Goal: Transaction & Acquisition: Subscribe to service/newsletter

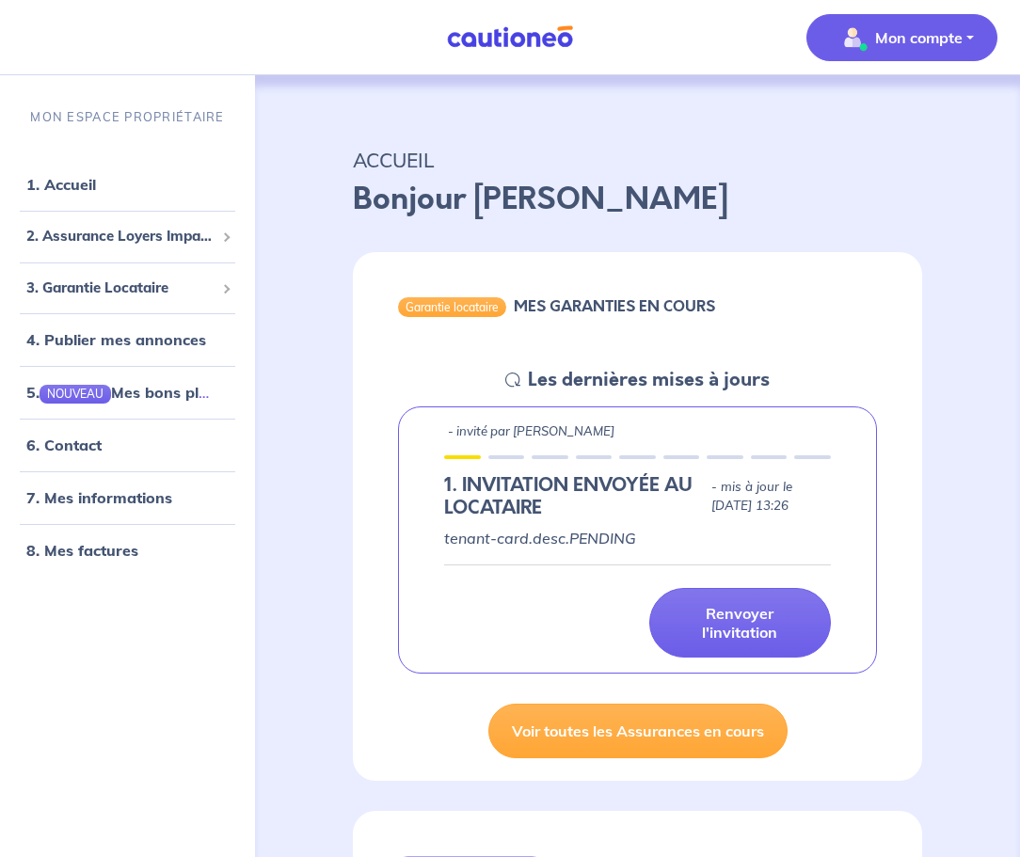
click at [966, 38] on button "Mon compte" at bounding box center [902, 37] width 191 height 47
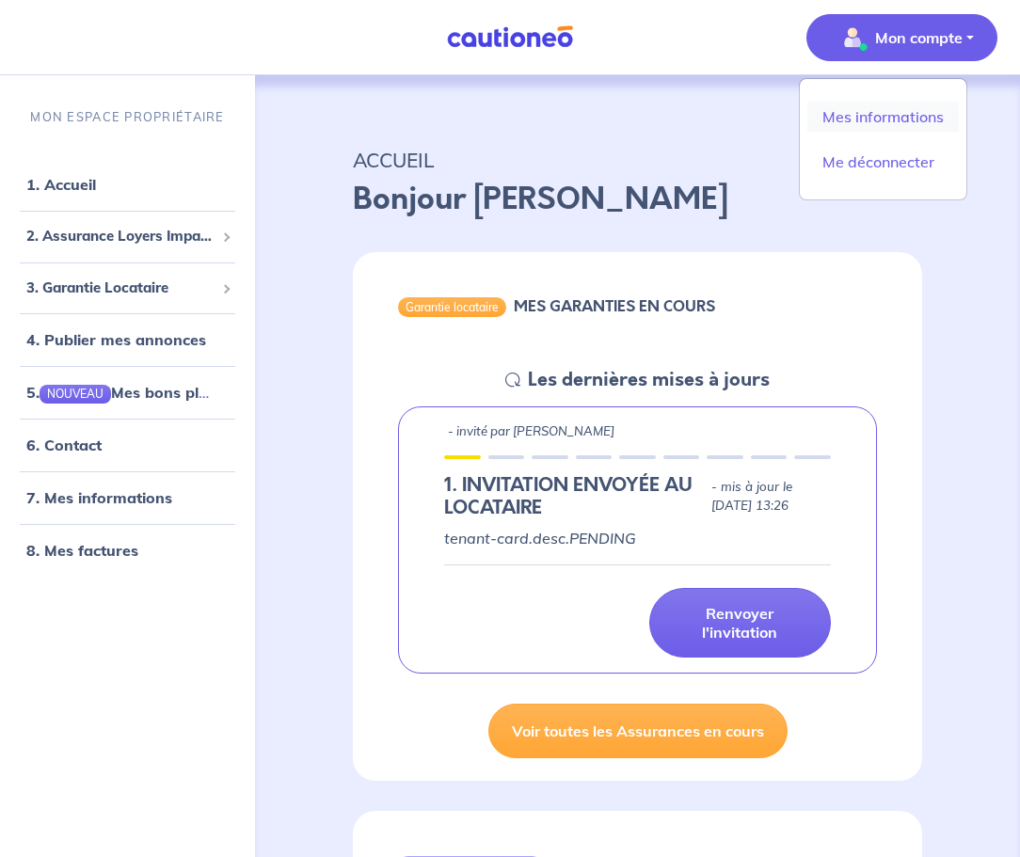
click at [883, 120] on link "Mes informations" at bounding box center [883, 117] width 152 height 30
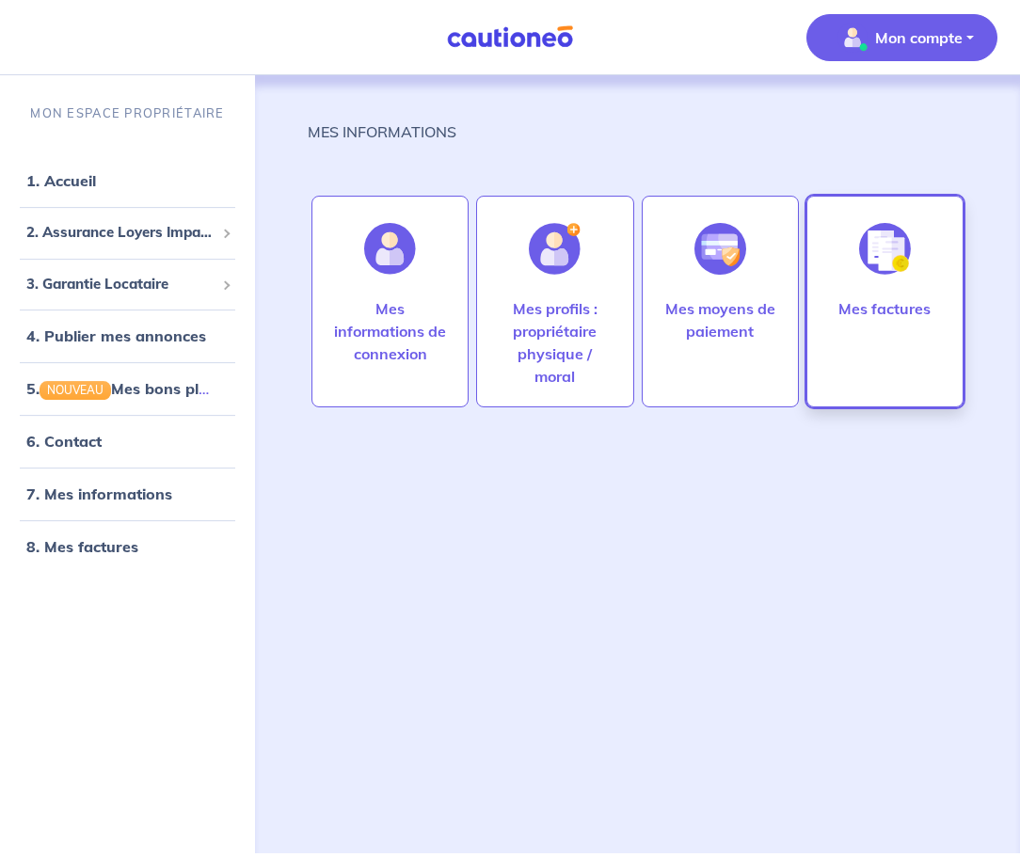
click at [892, 320] on div "Mes factures" at bounding box center [884, 349] width 122 height 105
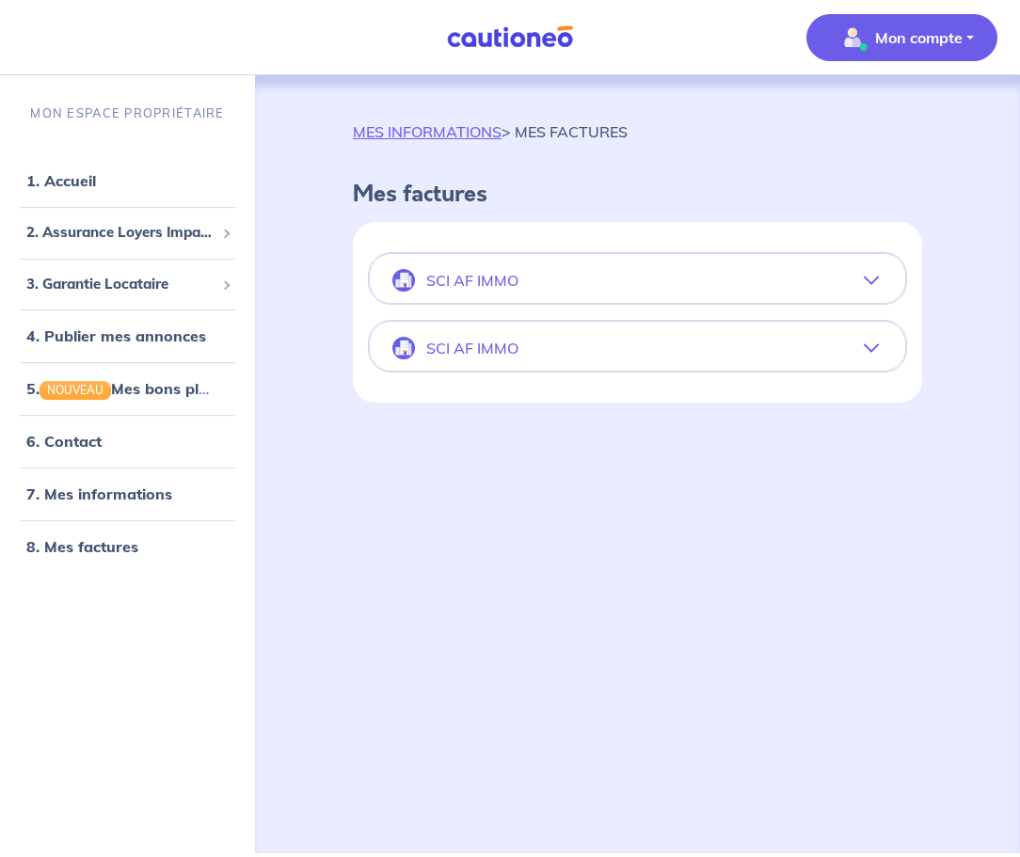
click at [869, 282] on icon "button" at bounding box center [871, 280] width 15 height 15
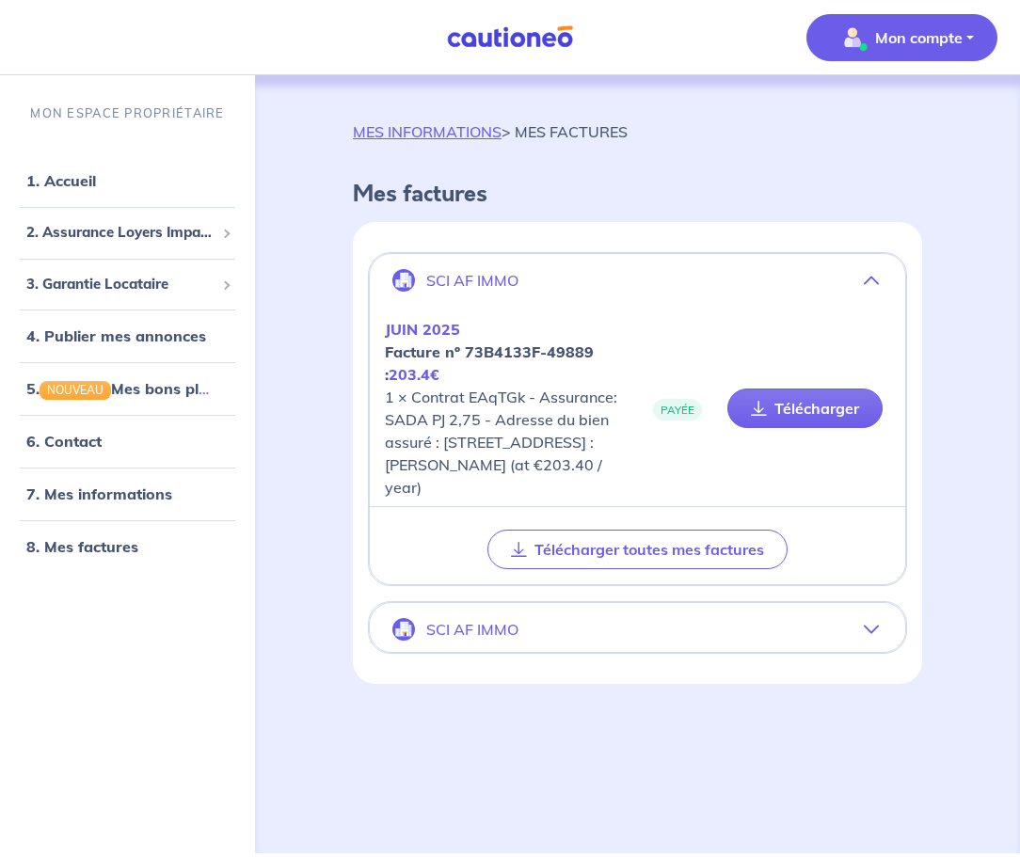
click at [871, 637] on icon "button" at bounding box center [871, 629] width 15 height 15
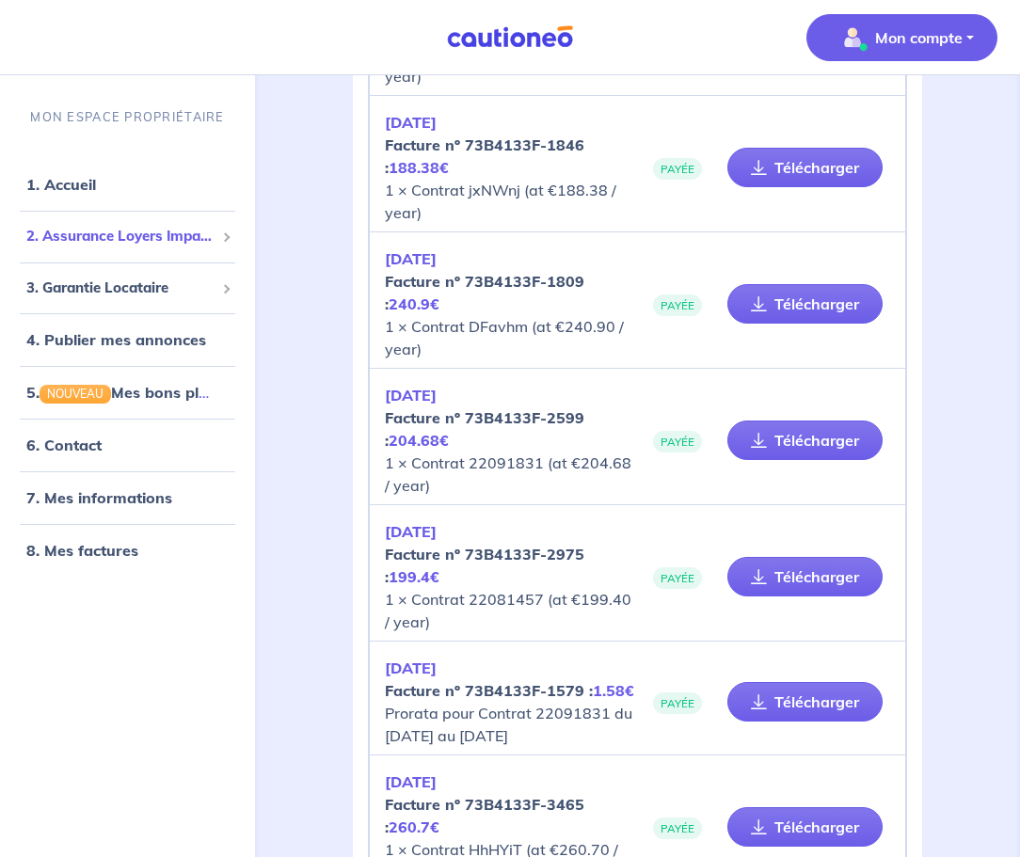
scroll to position [547, 0]
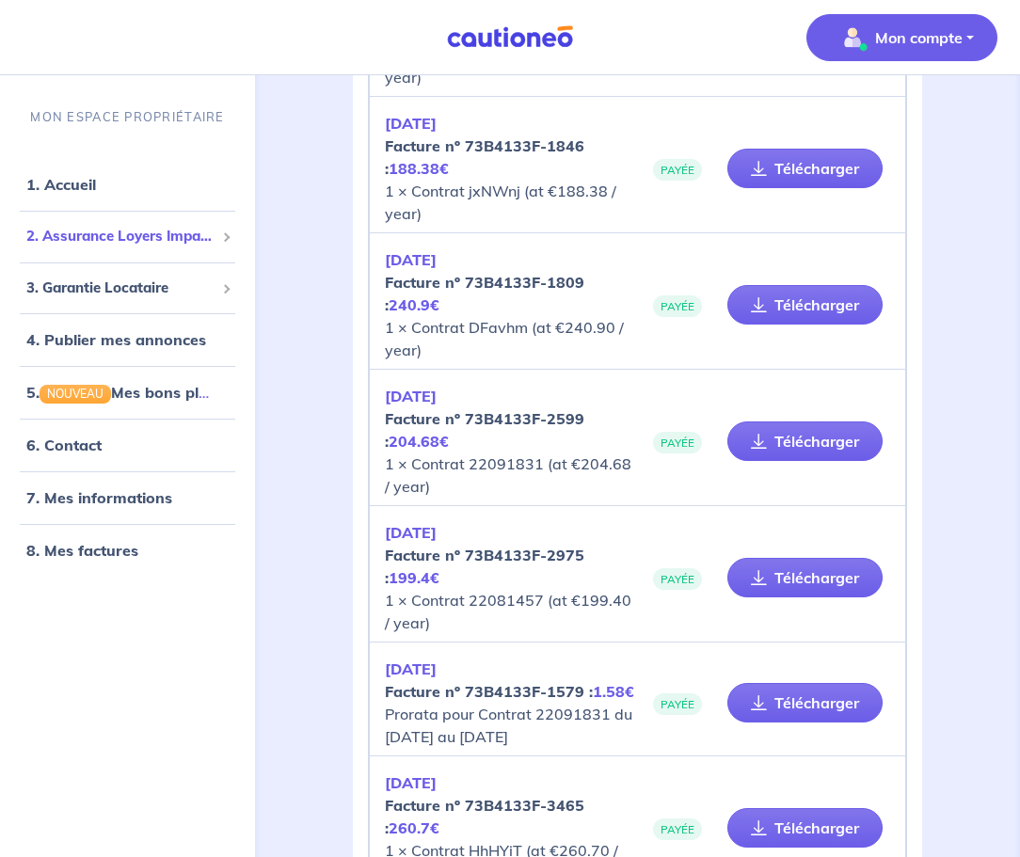
click at [106, 240] on span "2. Assurance Loyers Impayés" at bounding box center [120, 237] width 188 height 22
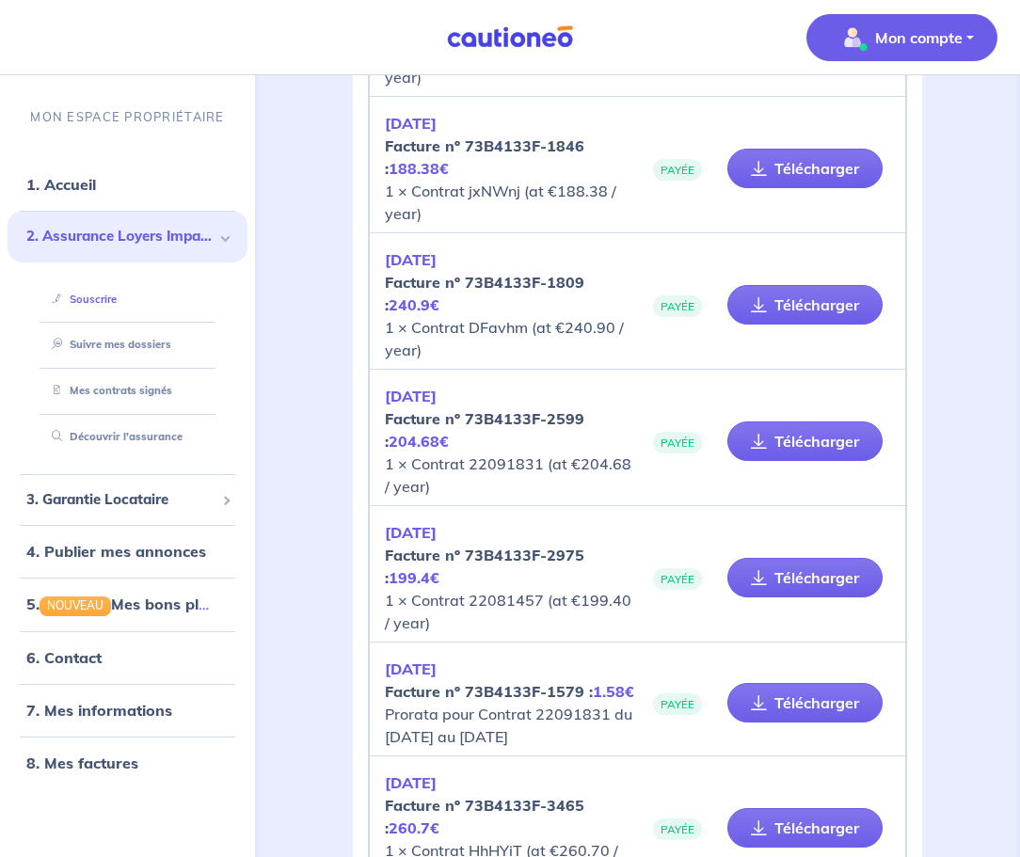
click at [102, 299] on link "Souscrire" at bounding box center [80, 299] width 72 height 13
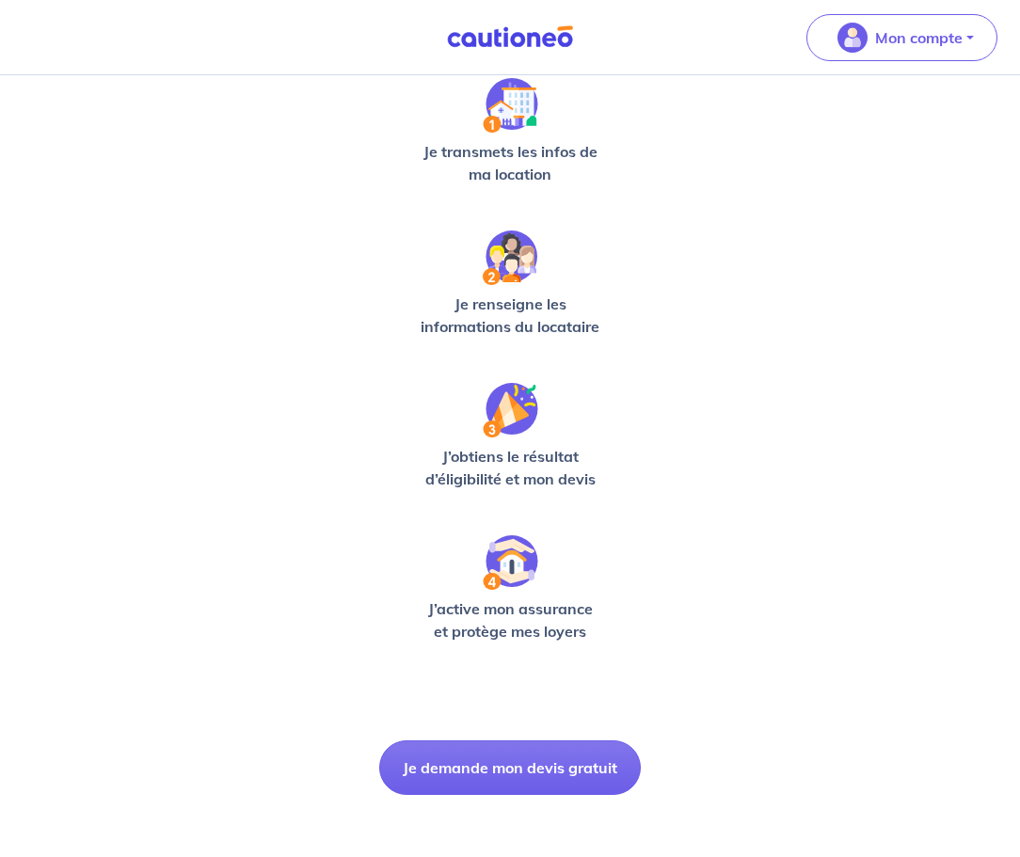
scroll to position [319, 0]
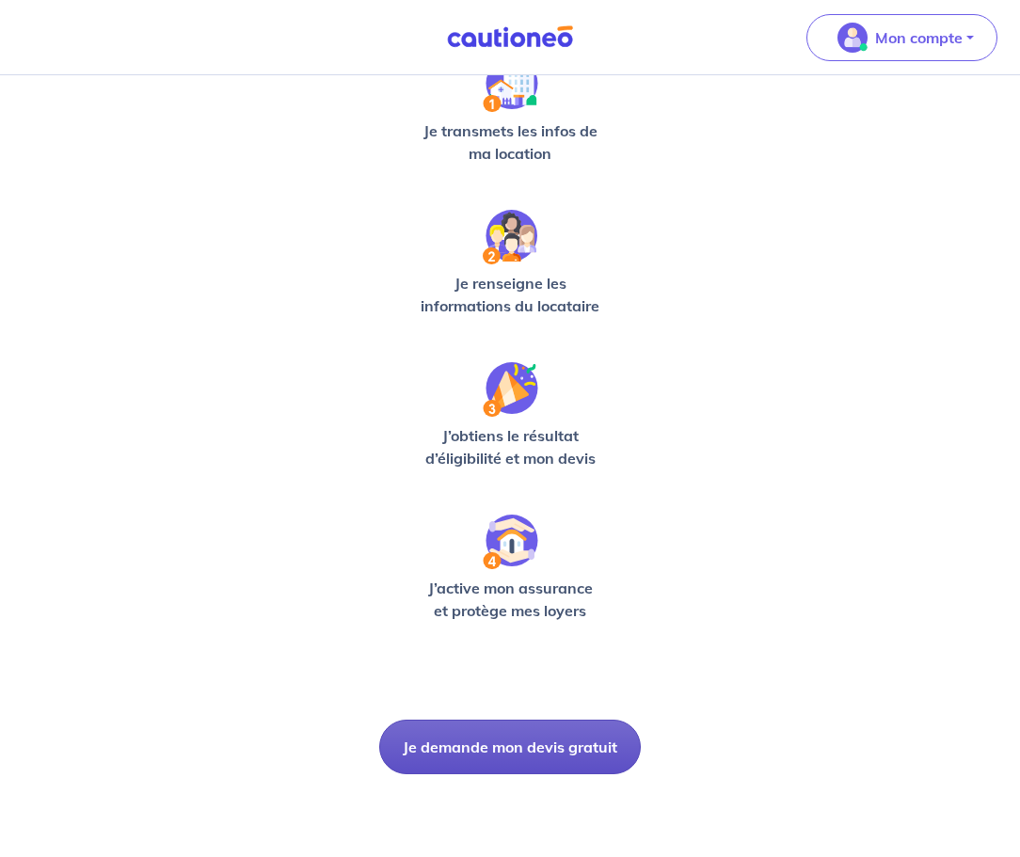
click at [565, 749] on button "Je demande mon devis gratuit" at bounding box center [510, 747] width 262 height 55
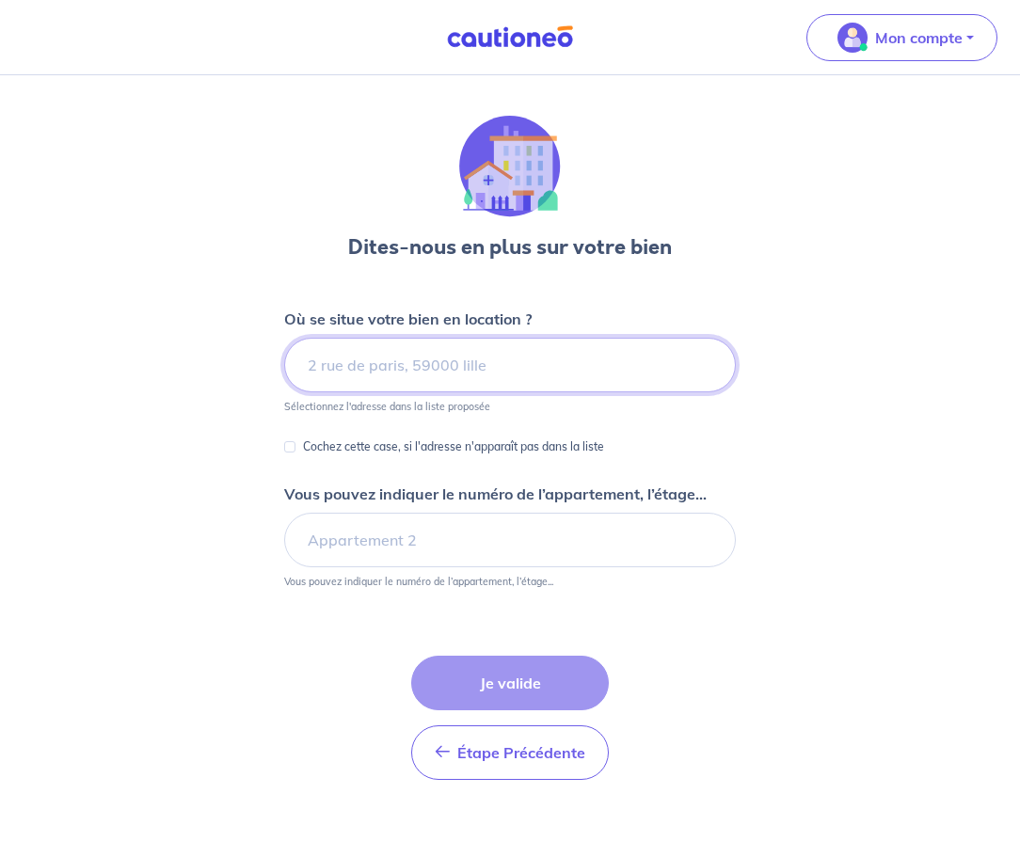
click at [466, 371] on input at bounding box center [510, 365] width 452 height 55
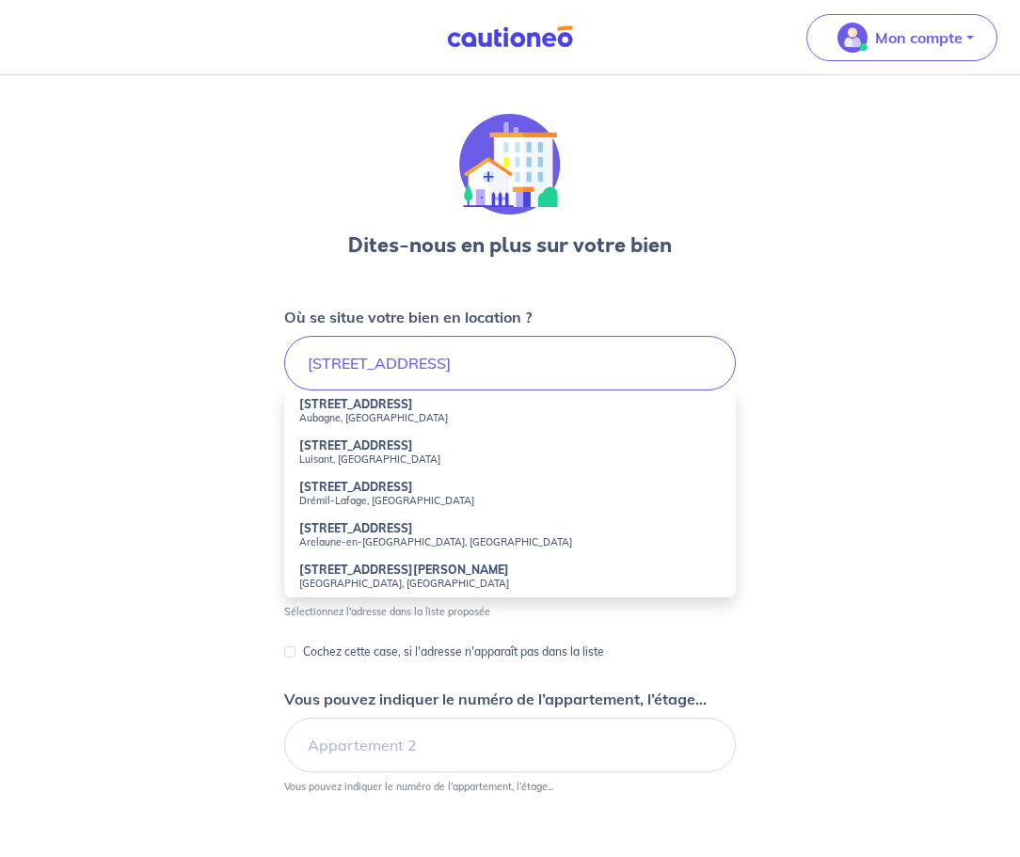
click at [397, 406] on li "9 Rue Moussard Aubagne, France" at bounding box center [510, 411] width 452 height 41
type input "9 Rue Moussard, Aubagne, France"
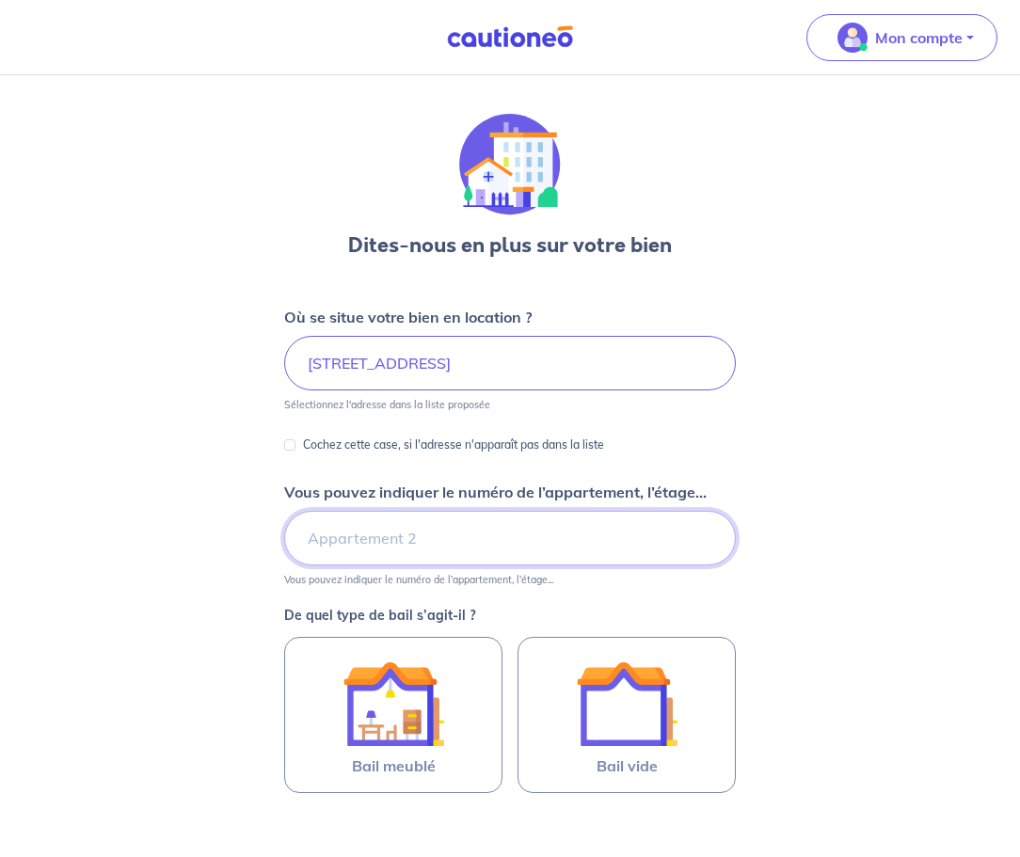
click at [513, 537] on input "Vous pouvez indiquer le numéro de l’appartement, l’étage..." at bounding box center [510, 538] width 452 height 55
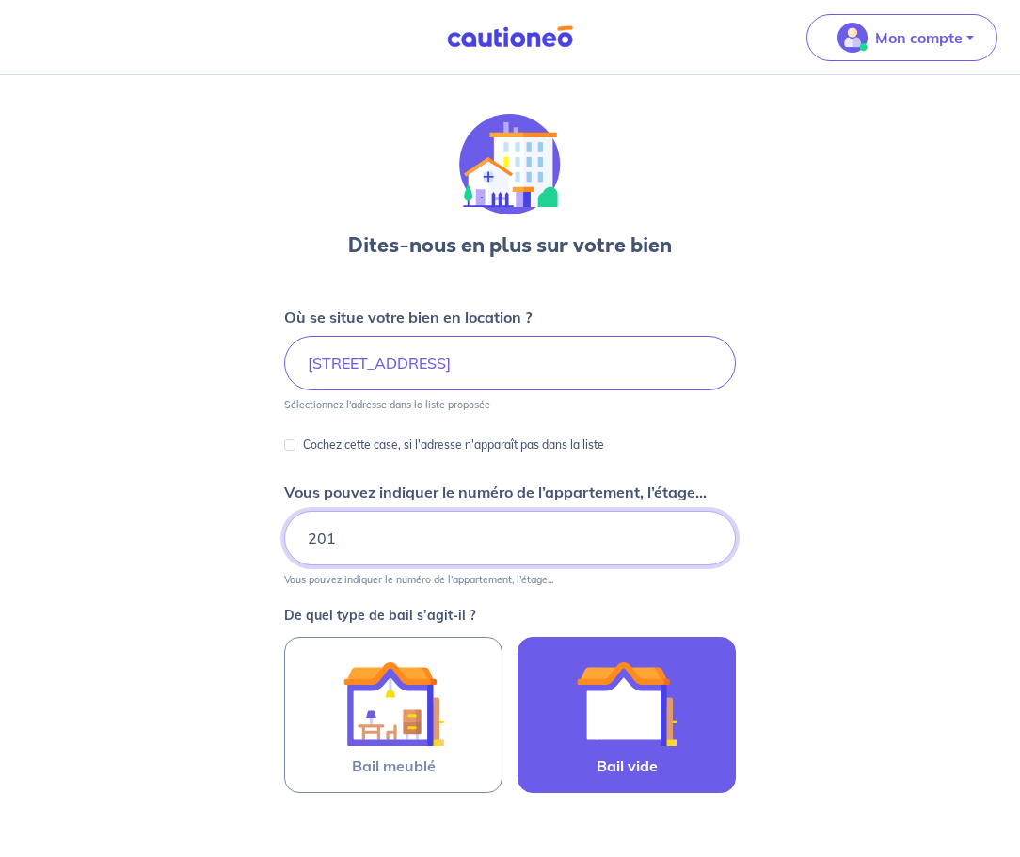
type input "201"
click at [644, 700] on img at bounding box center [627, 704] width 102 height 102
click at [0, 0] on input "Bail vide" at bounding box center [0, 0] width 0 height 0
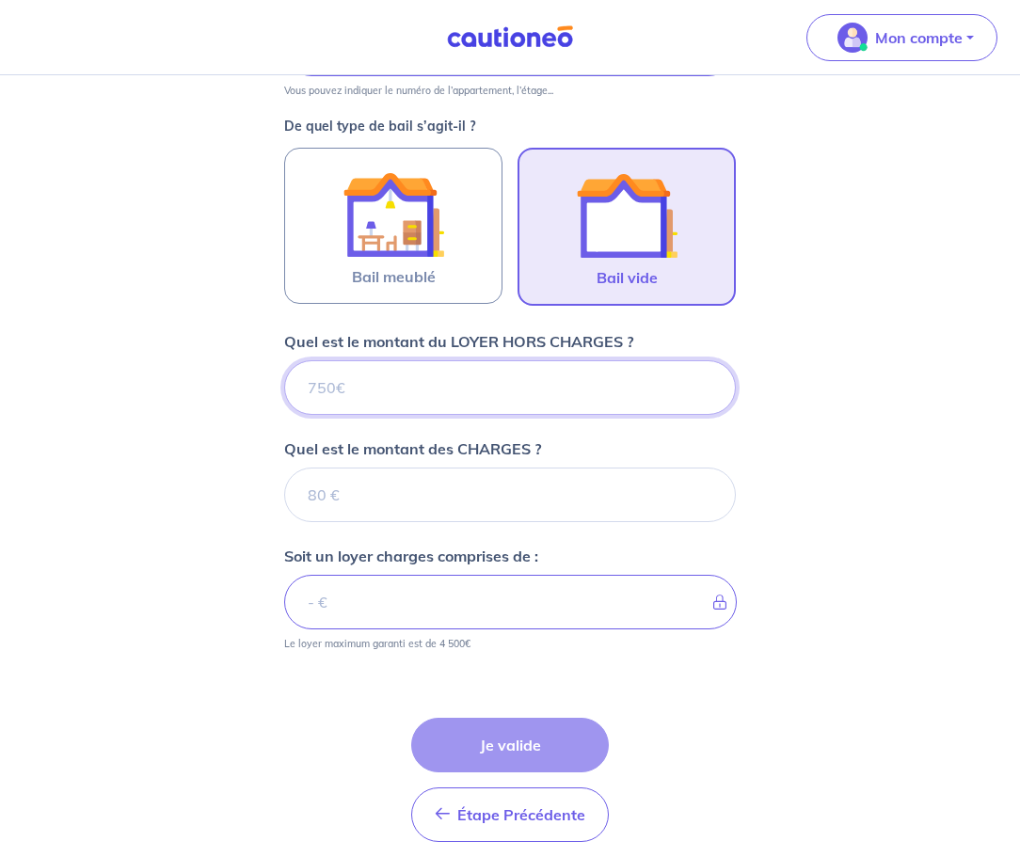
scroll to position [499, 0]
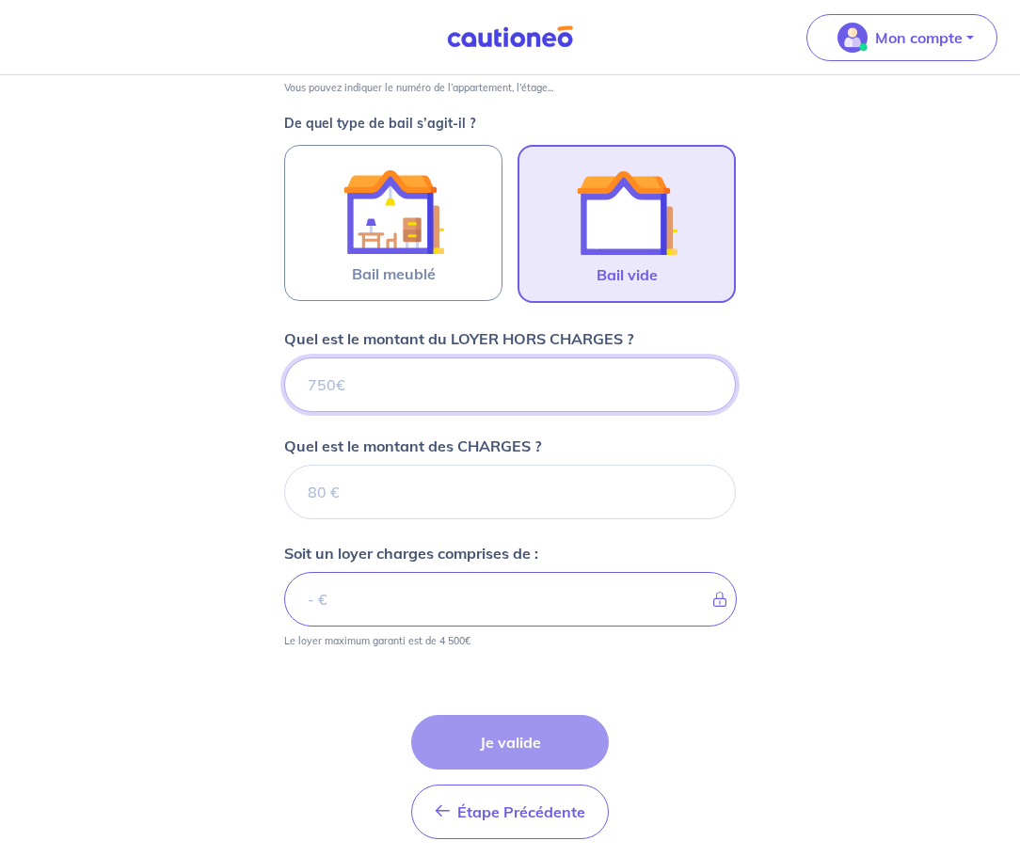
click at [403, 390] on input "Quel est le montant du LOYER HORS CHARGES ?" at bounding box center [510, 385] width 452 height 55
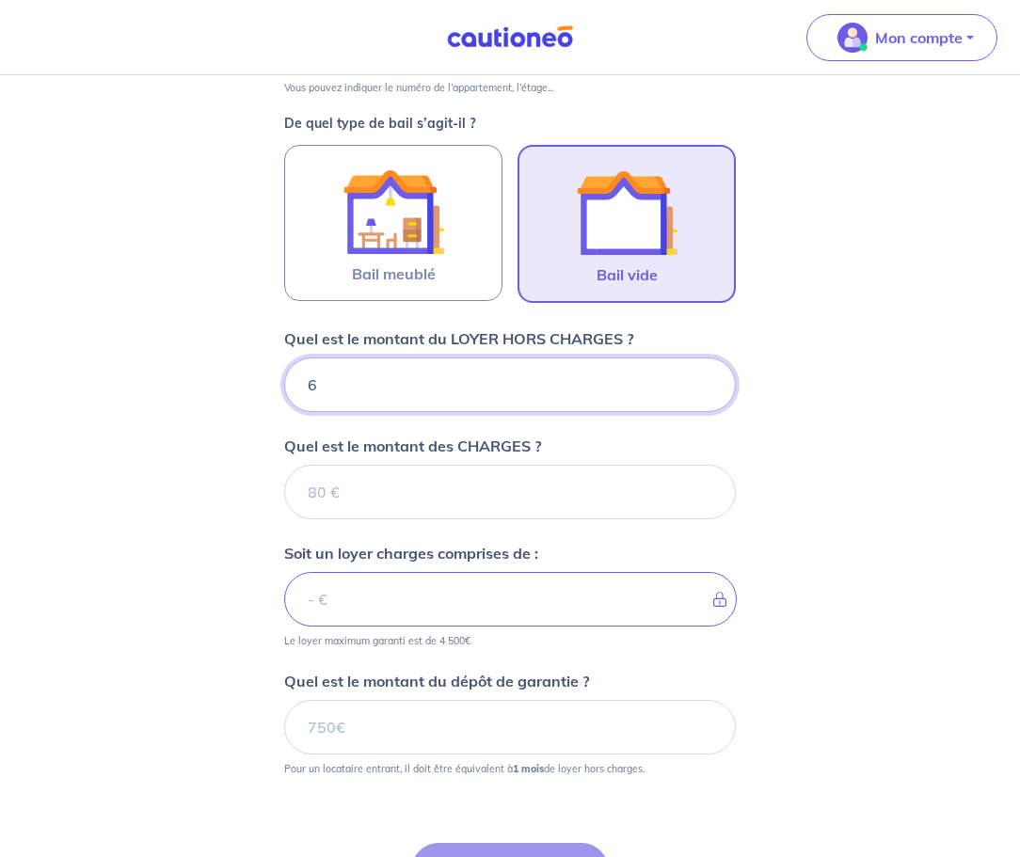
type input "60"
type input "600"
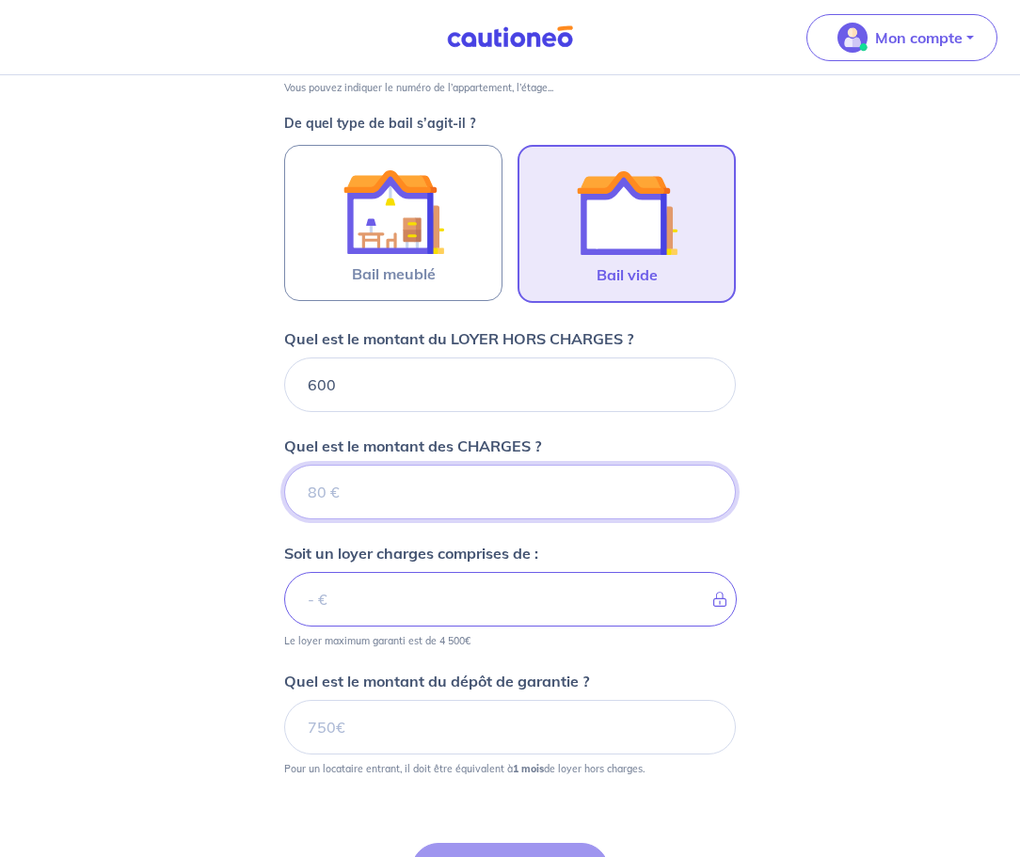
click at [387, 509] on input "Quel est le montant des CHARGES ?" at bounding box center [510, 492] width 452 height 55
type input "40"
type input "640"
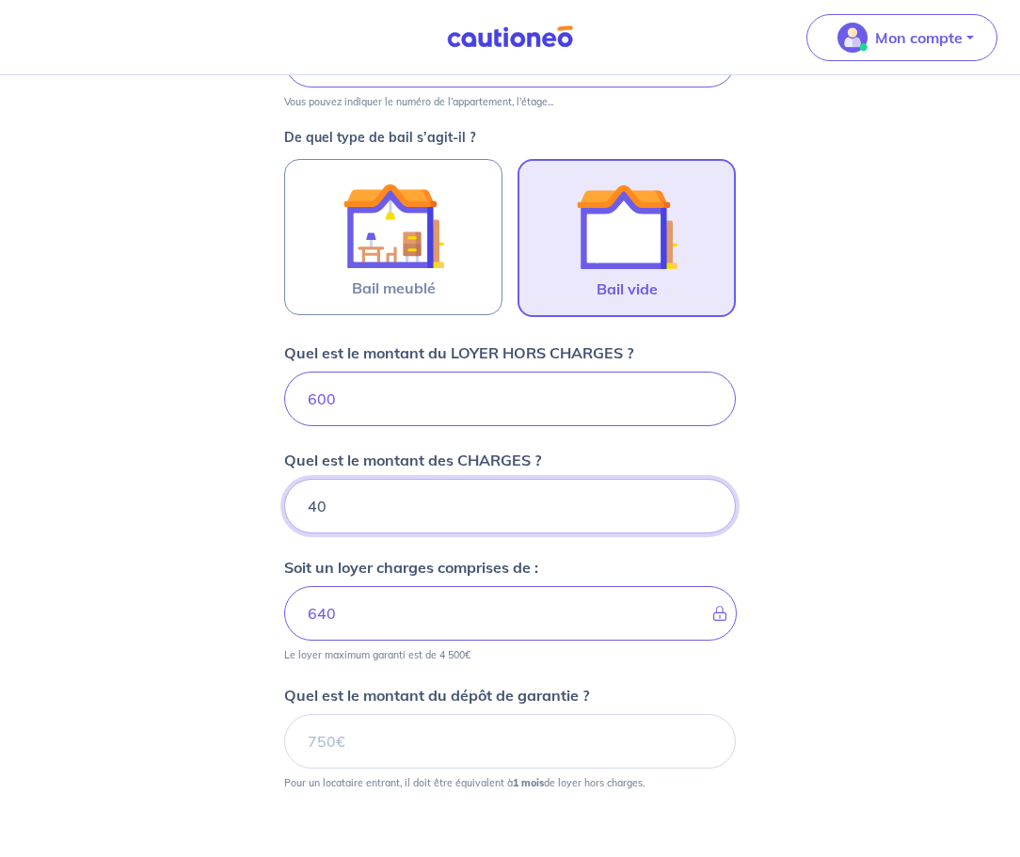
type input "40"
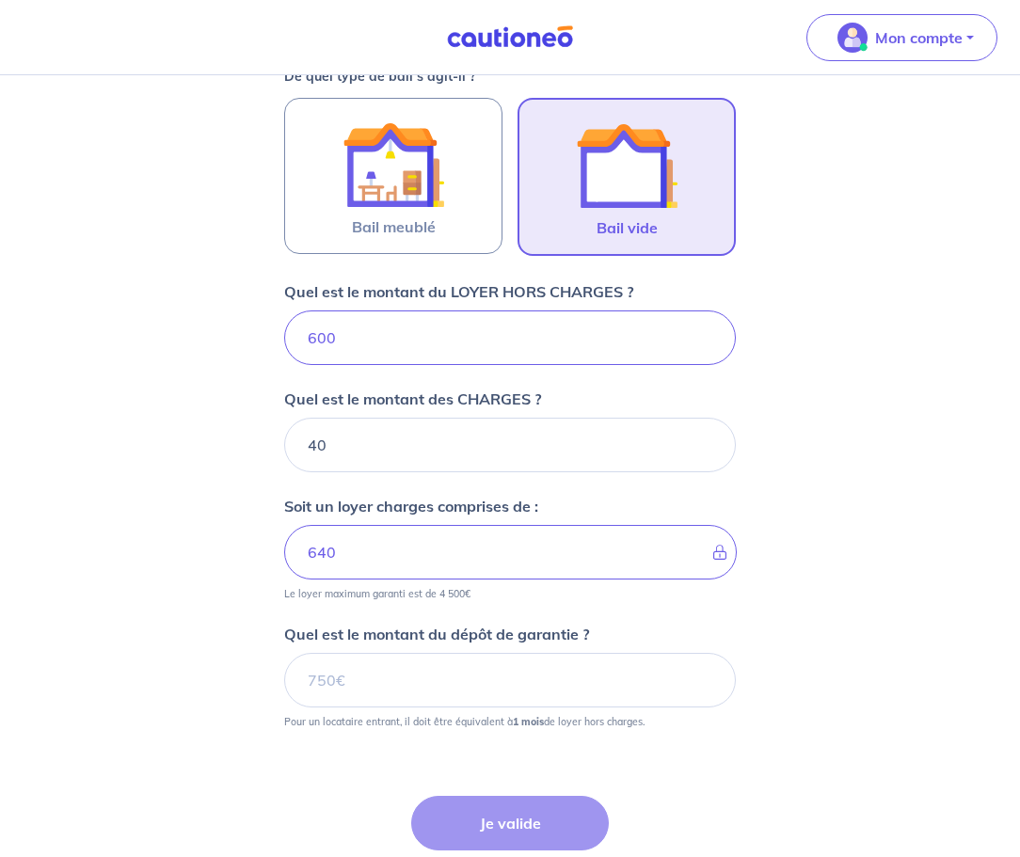
scroll to position [555, 0]
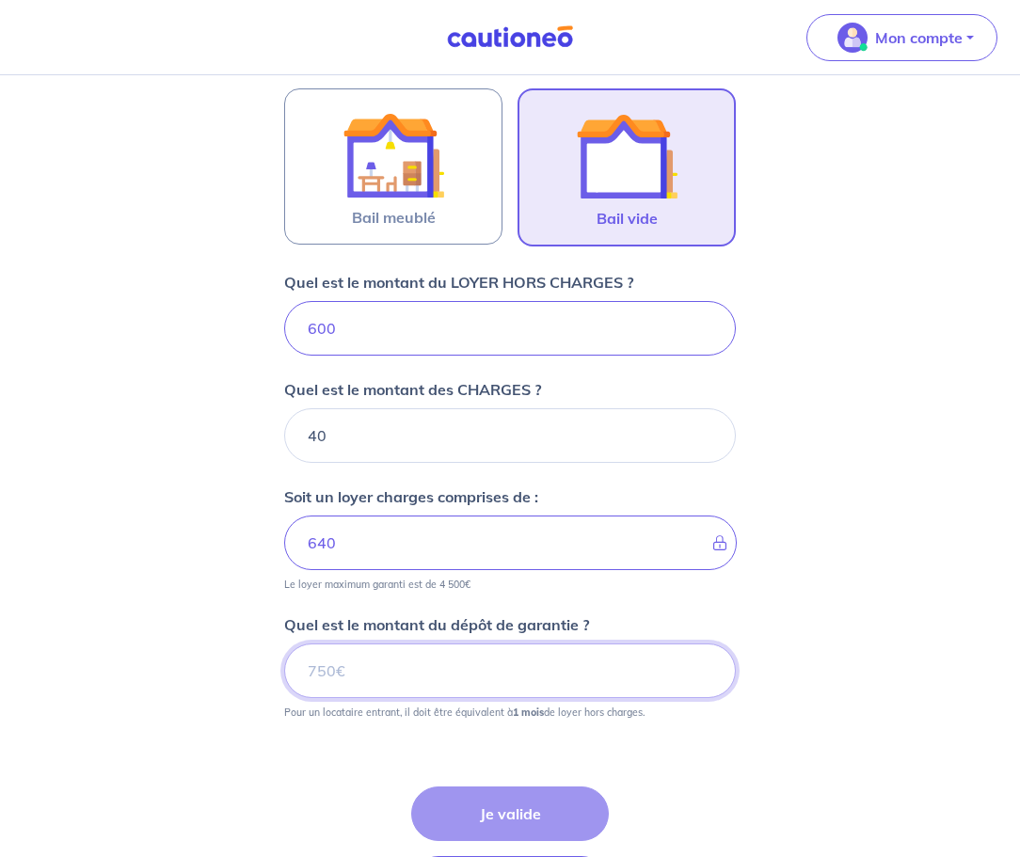
click at [376, 669] on input "Quel est le montant du dépôt de garantie ?" at bounding box center [510, 671] width 452 height 55
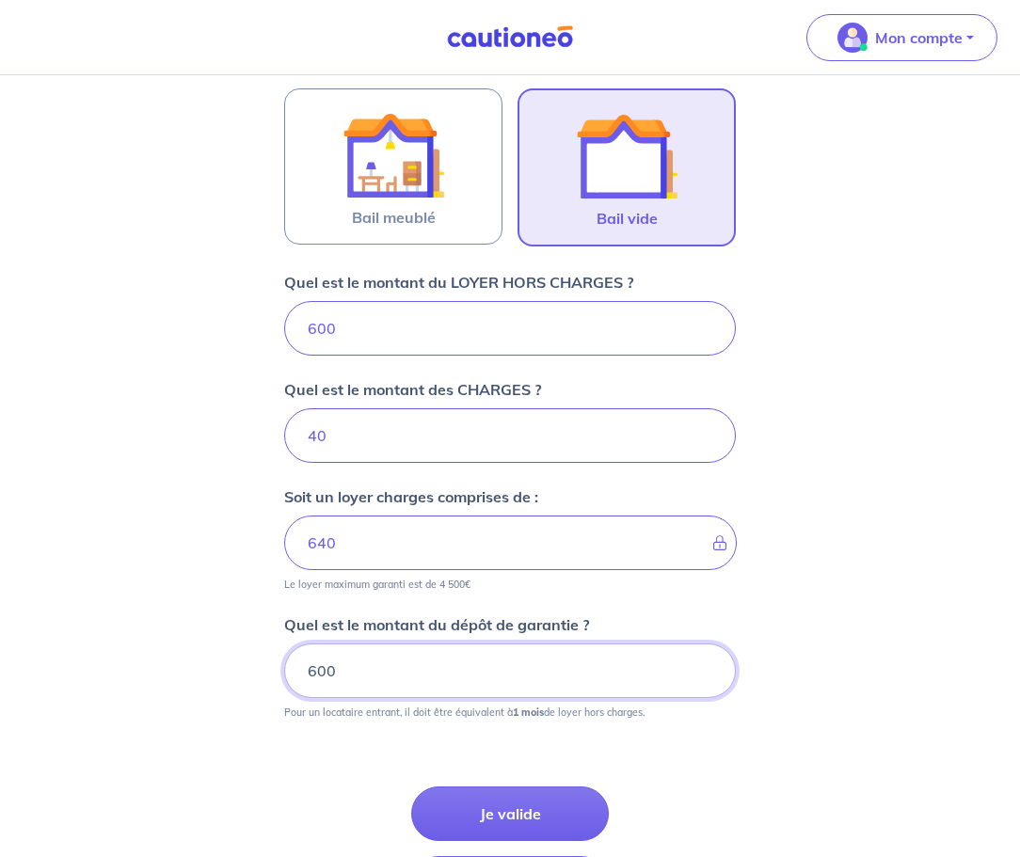
type input "600"
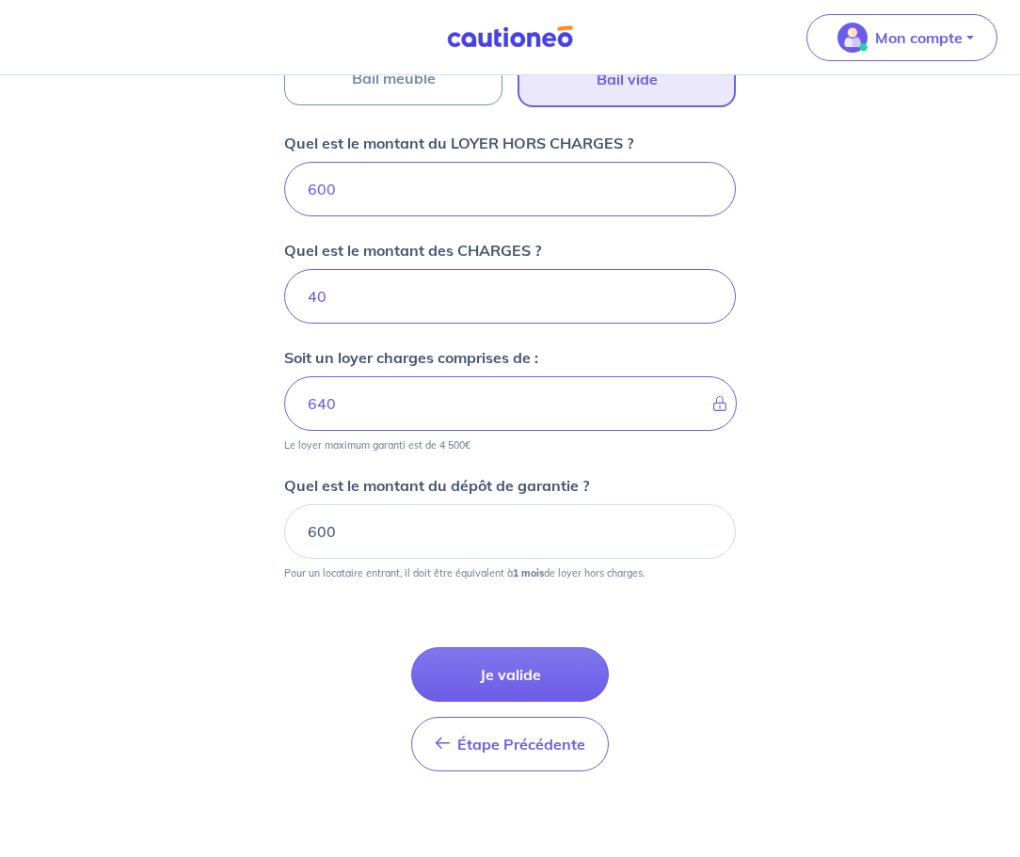
scroll to position [707, 0]
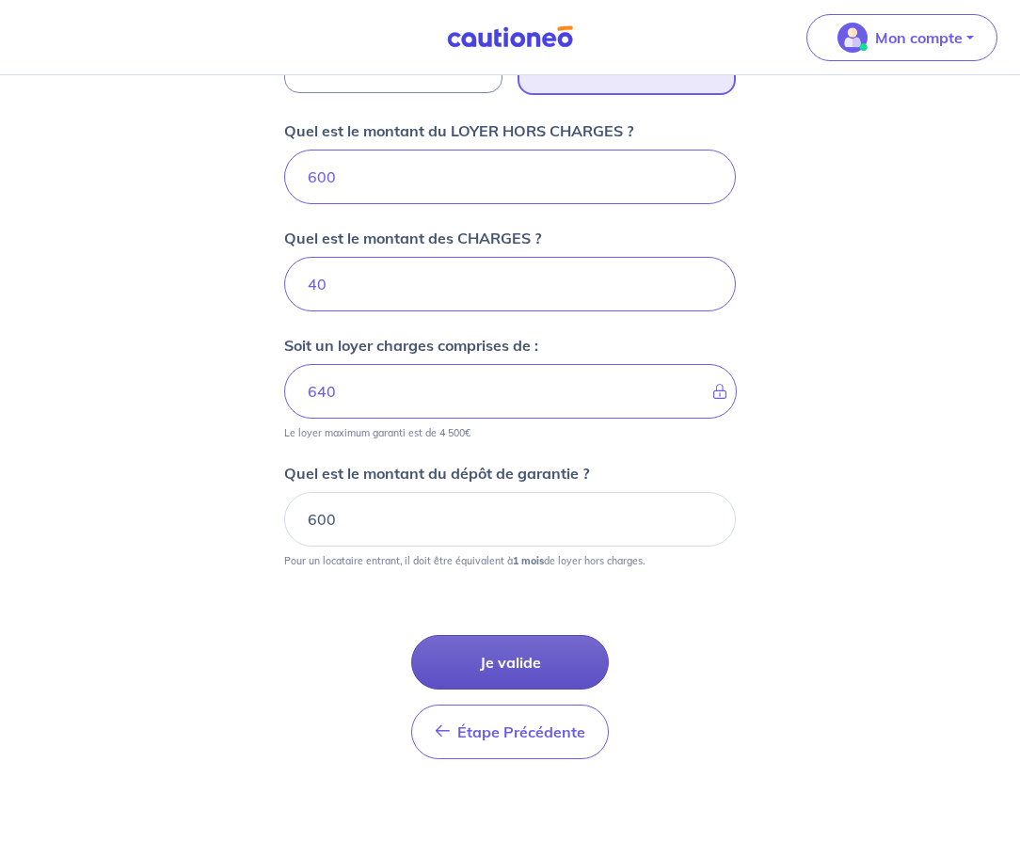
click at [500, 670] on button "Je valide" at bounding box center [510, 662] width 198 height 55
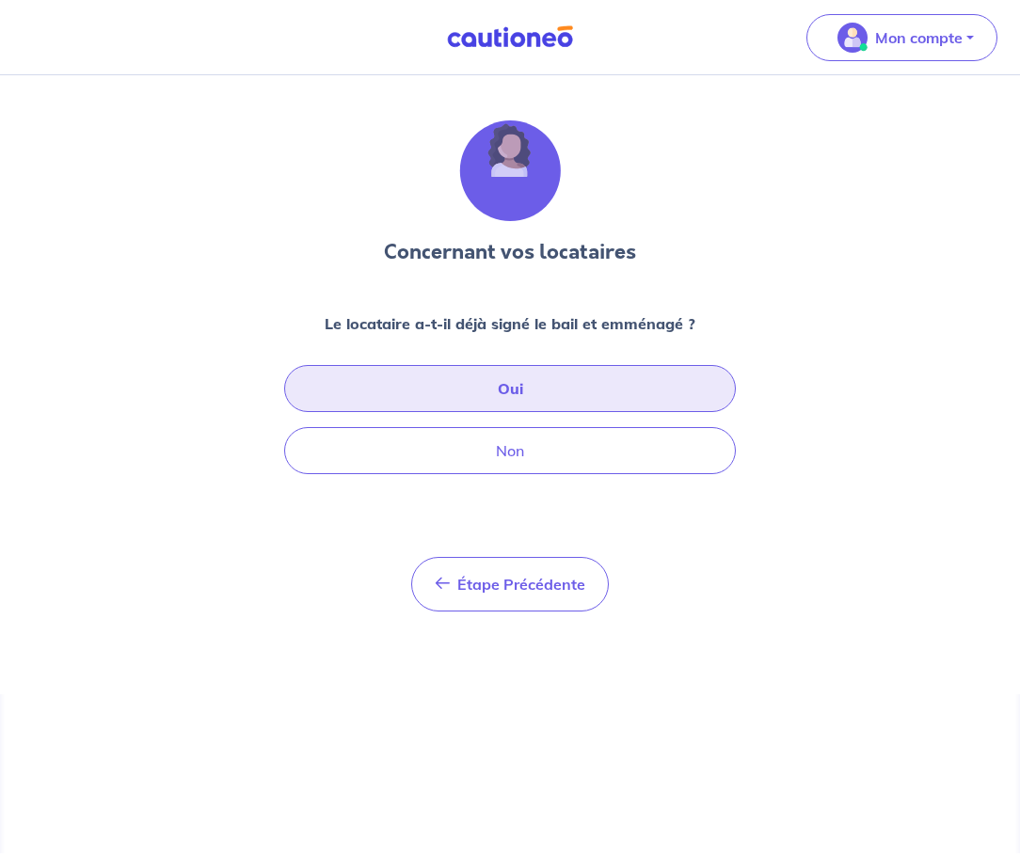
click at [509, 388] on button "Oui" at bounding box center [510, 388] width 452 height 47
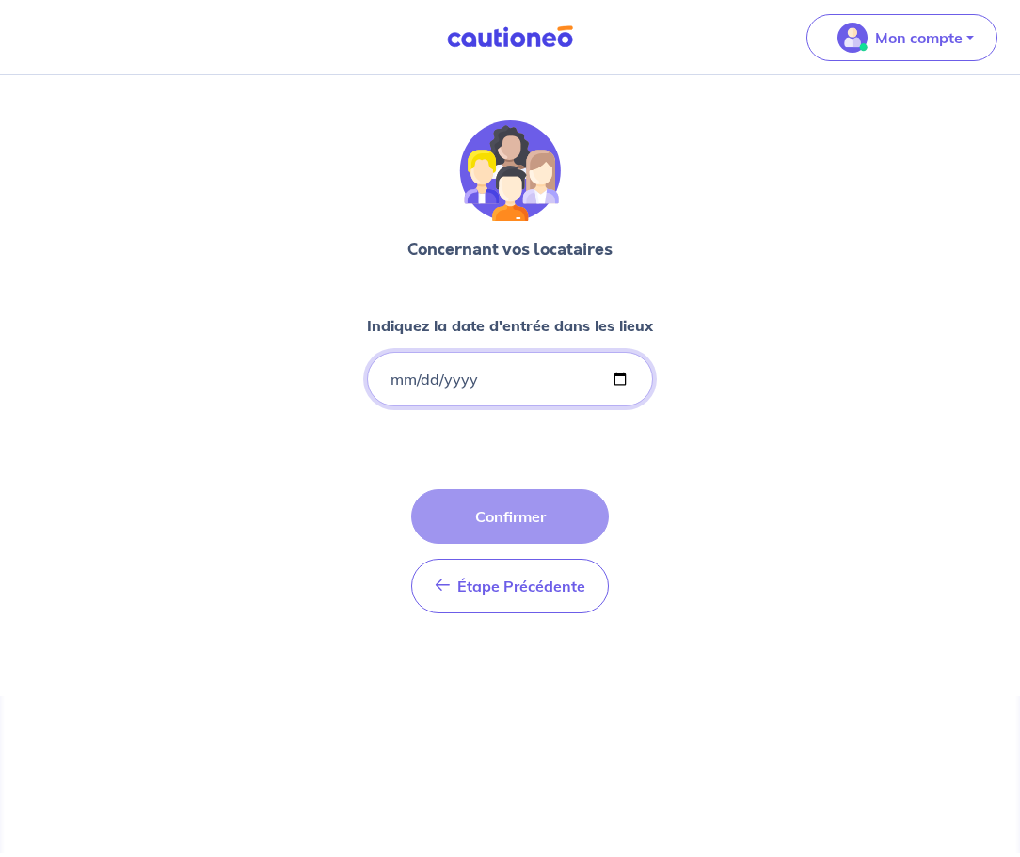
click at [428, 376] on input "Indiquez la date d'entrée dans les lieux" at bounding box center [510, 379] width 286 height 55
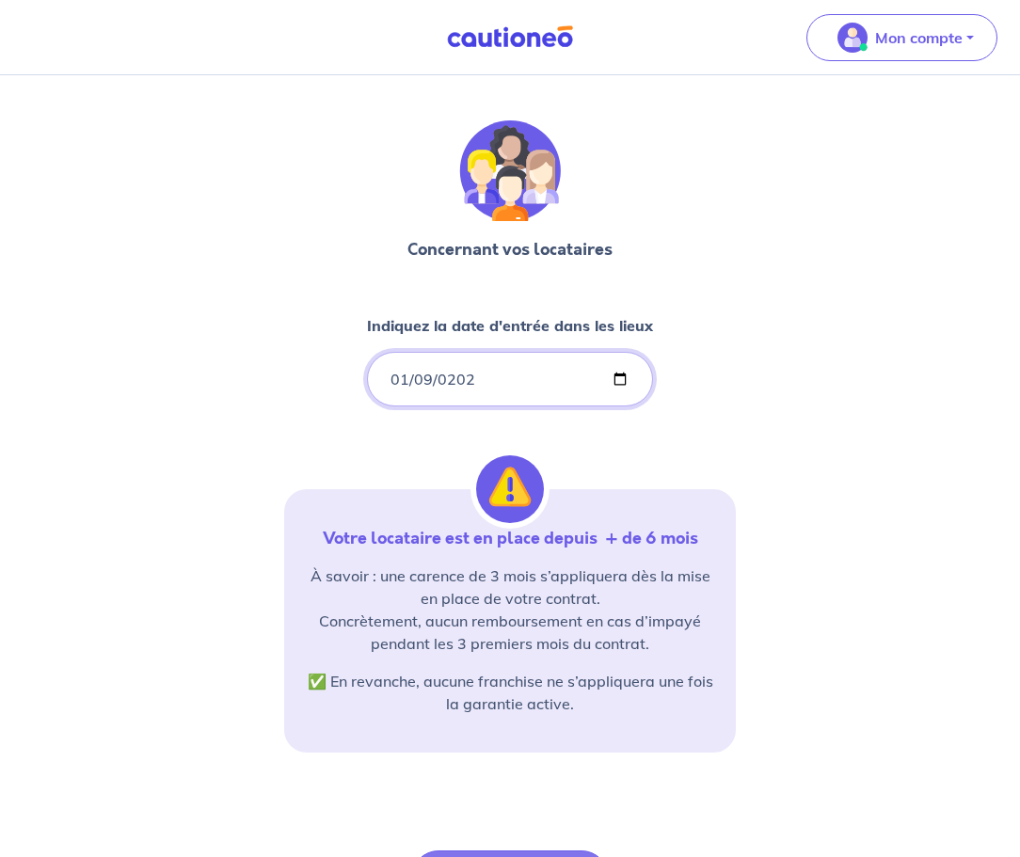
type input "2025-01-09"
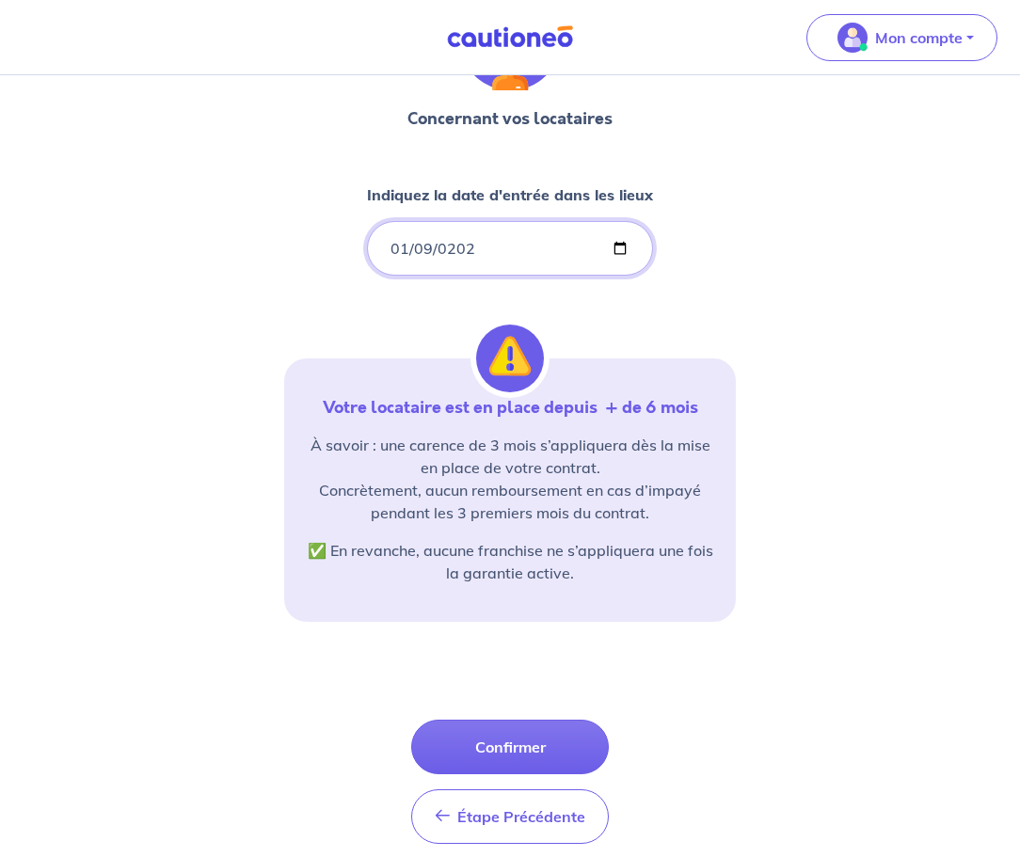
scroll to position [135, 0]
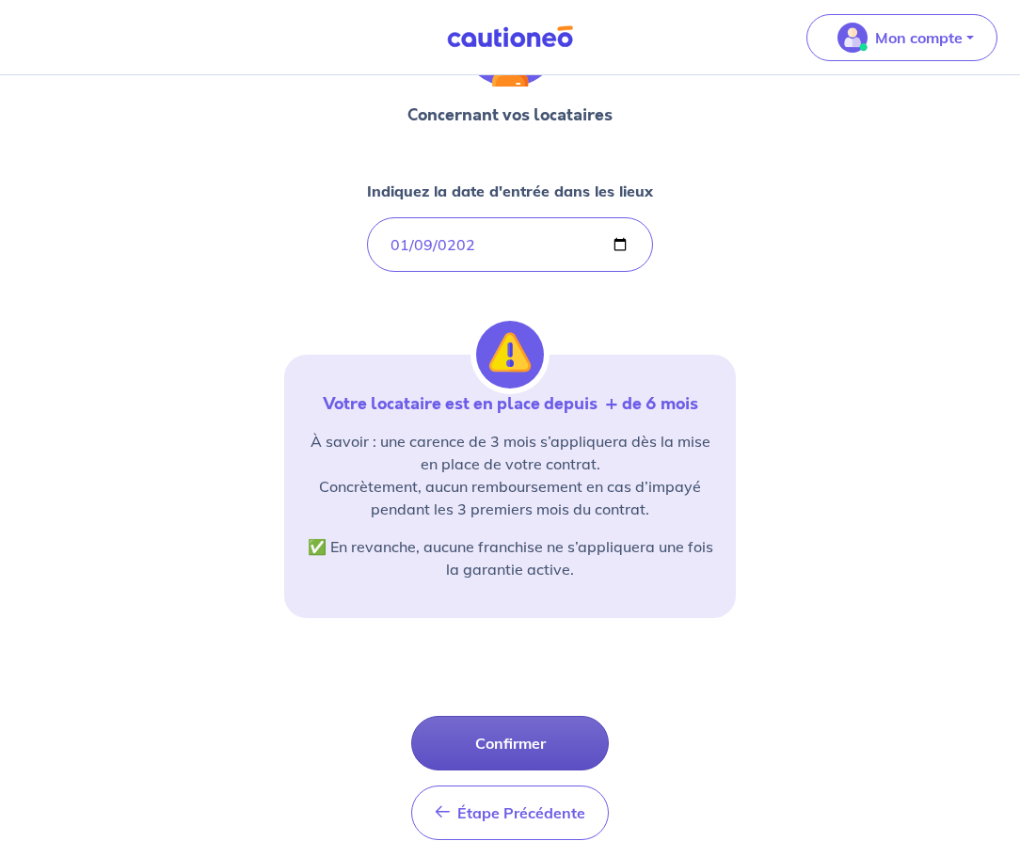
click at [503, 744] on button "Confirmer" at bounding box center [510, 743] width 198 height 55
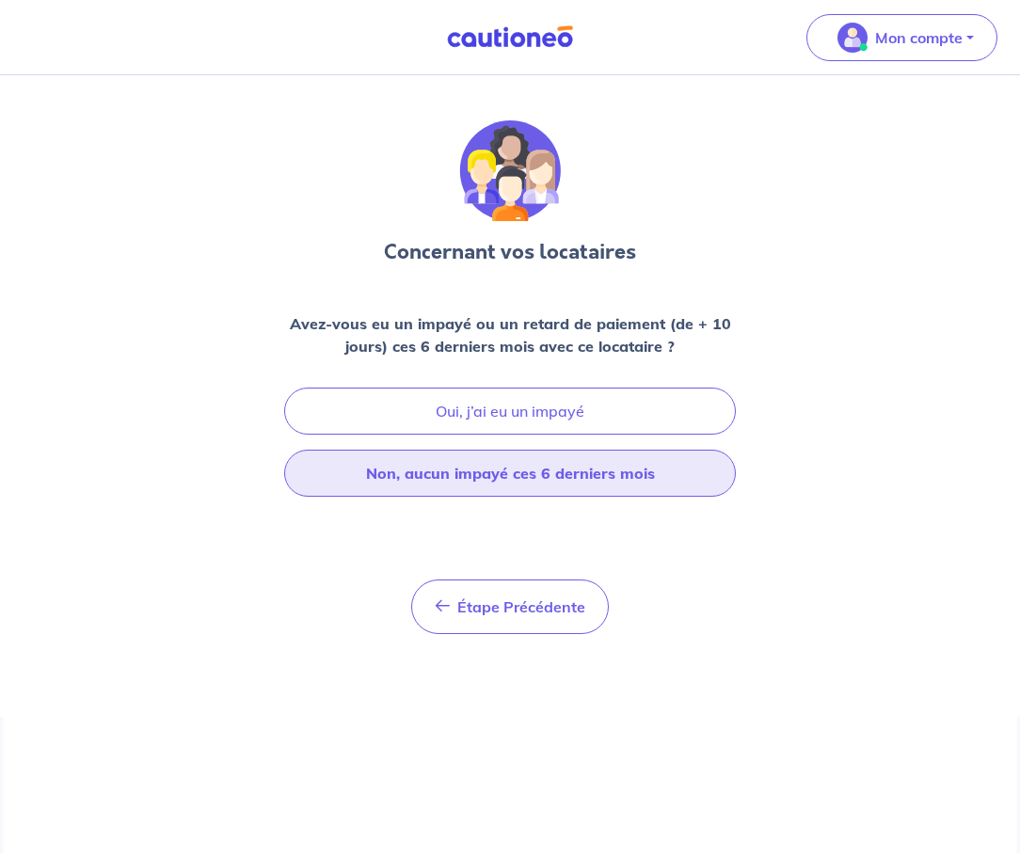
click at [551, 474] on button "Non, aucun impayé ces 6 derniers mois" at bounding box center [510, 473] width 452 height 47
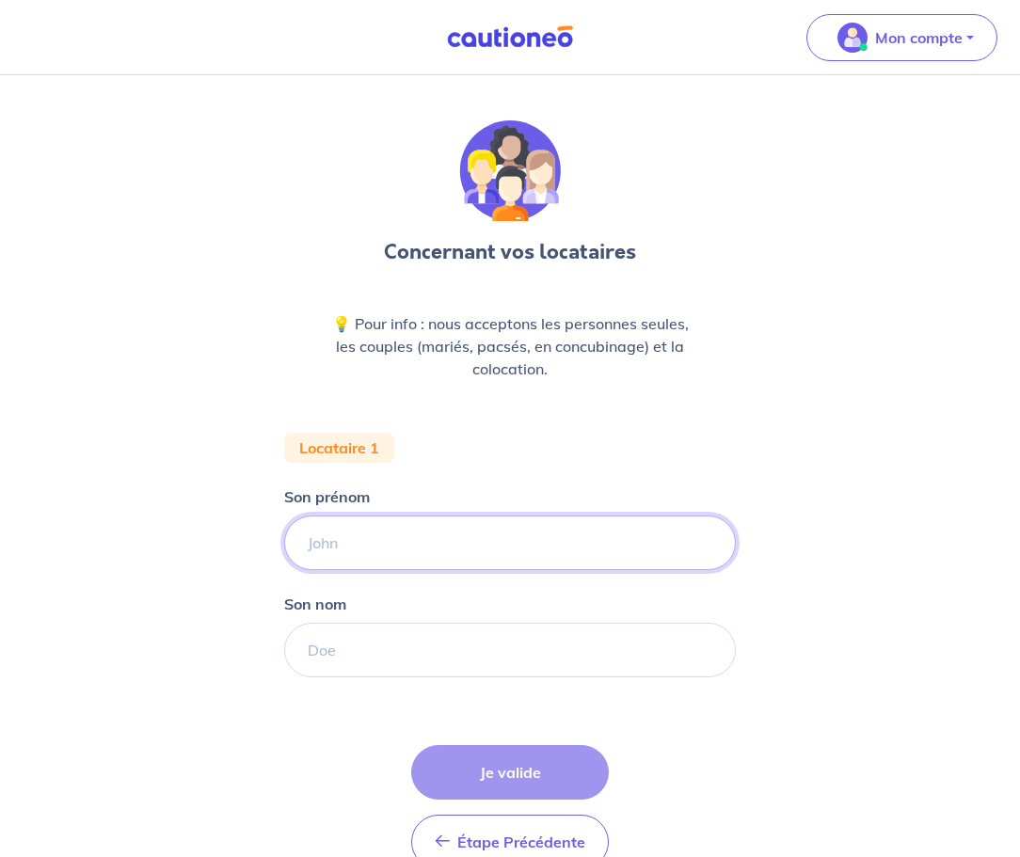
click at [414, 552] on input "Son prénom" at bounding box center [510, 543] width 452 height 55
type input "Valérie"
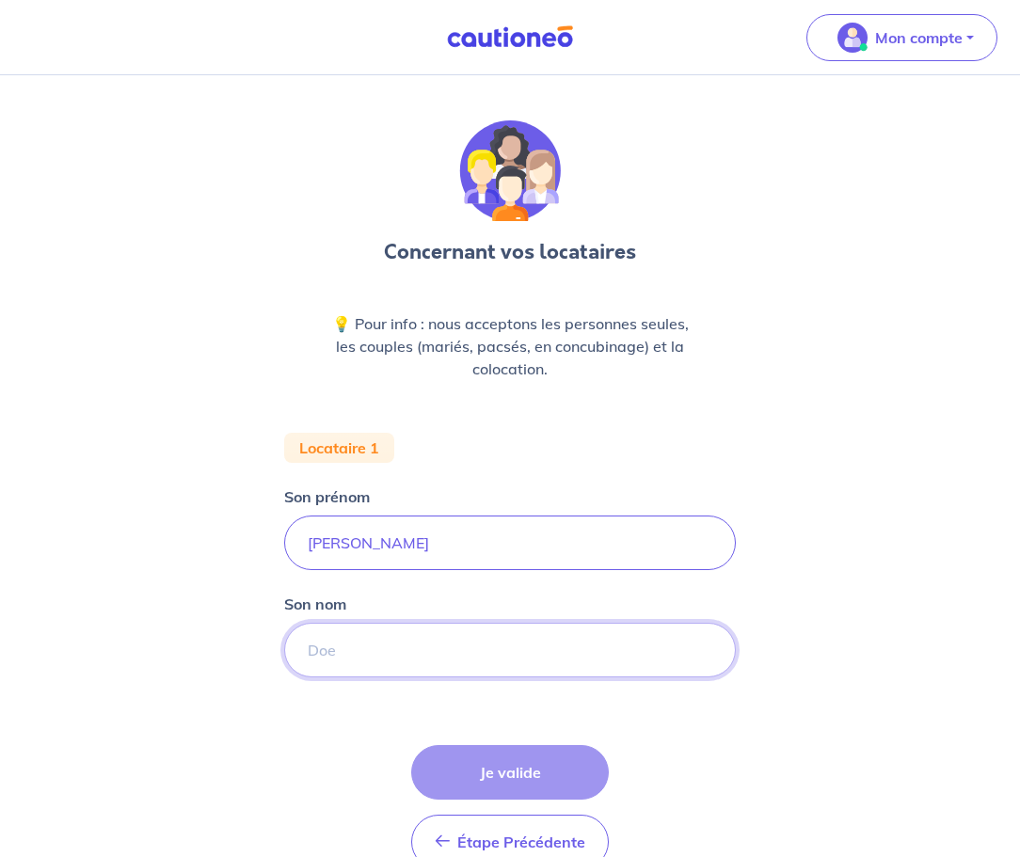
click at [319, 662] on input "Son nom" at bounding box center [510, 650] width 452 height 55
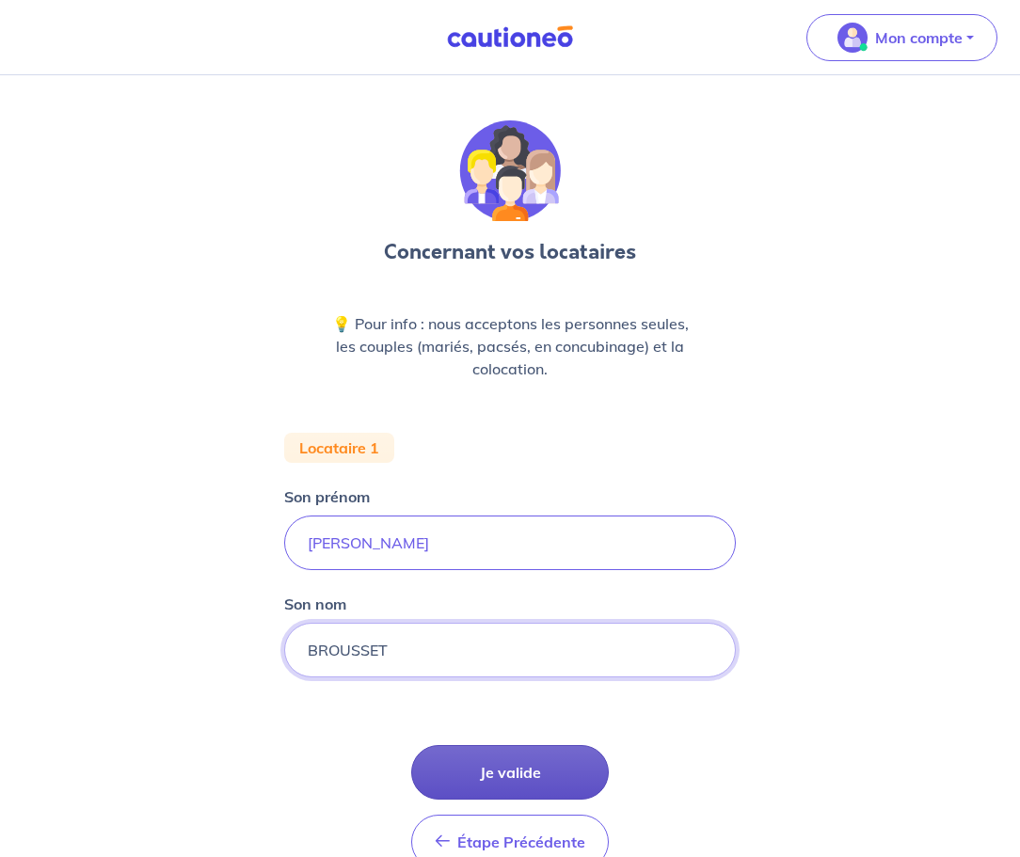
type input "BROUSSET"
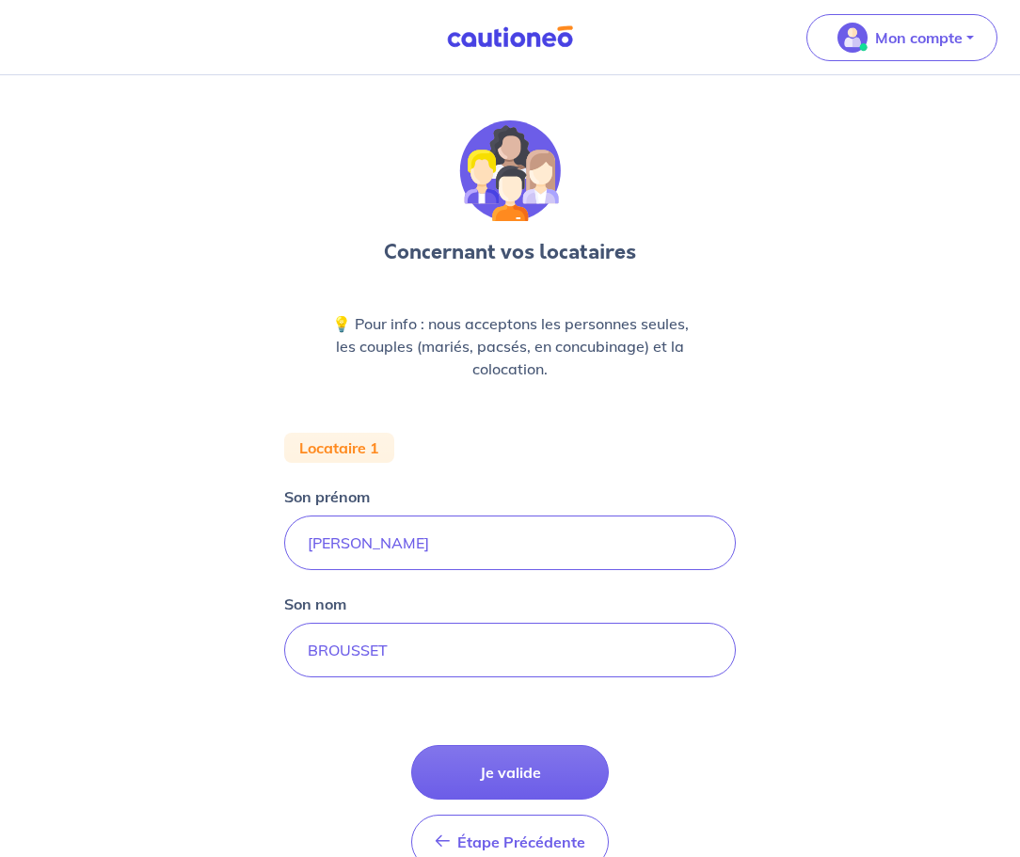
click at [519, 779] on button "Je valide" at bounding box center [510, 772] width 198 height 55
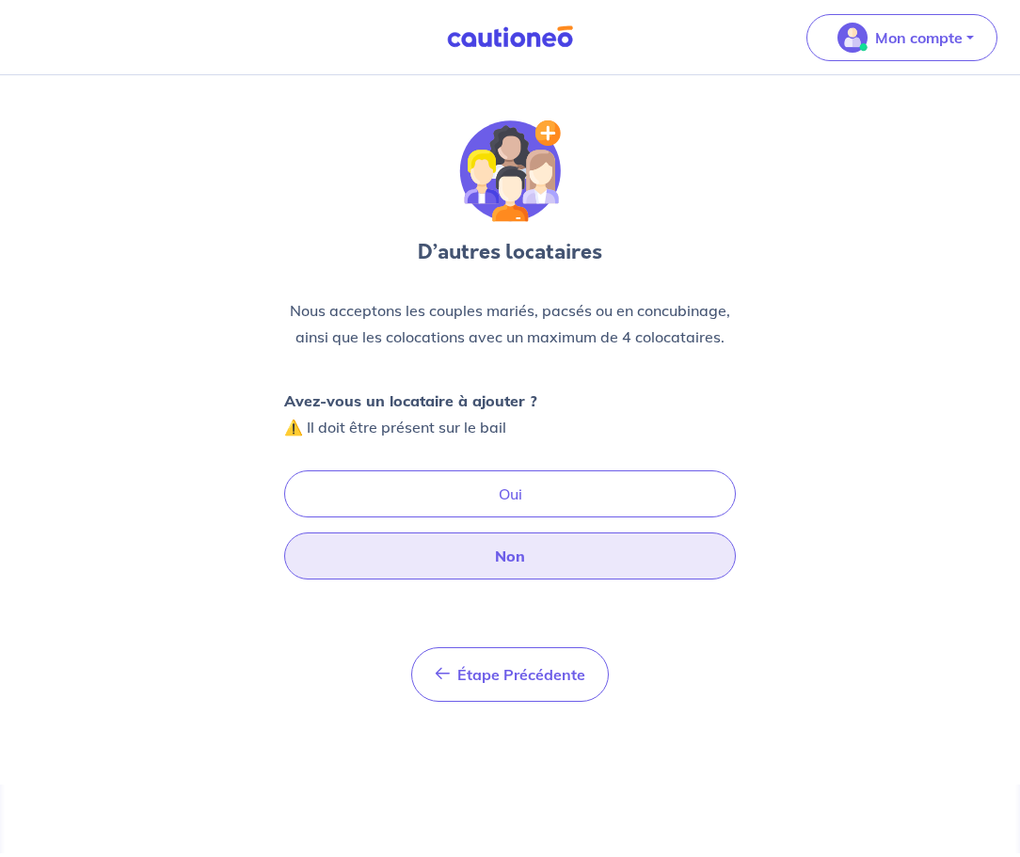
click at [521, 566] on button "Non" at bounding box center [510, 556] width 452 height 47
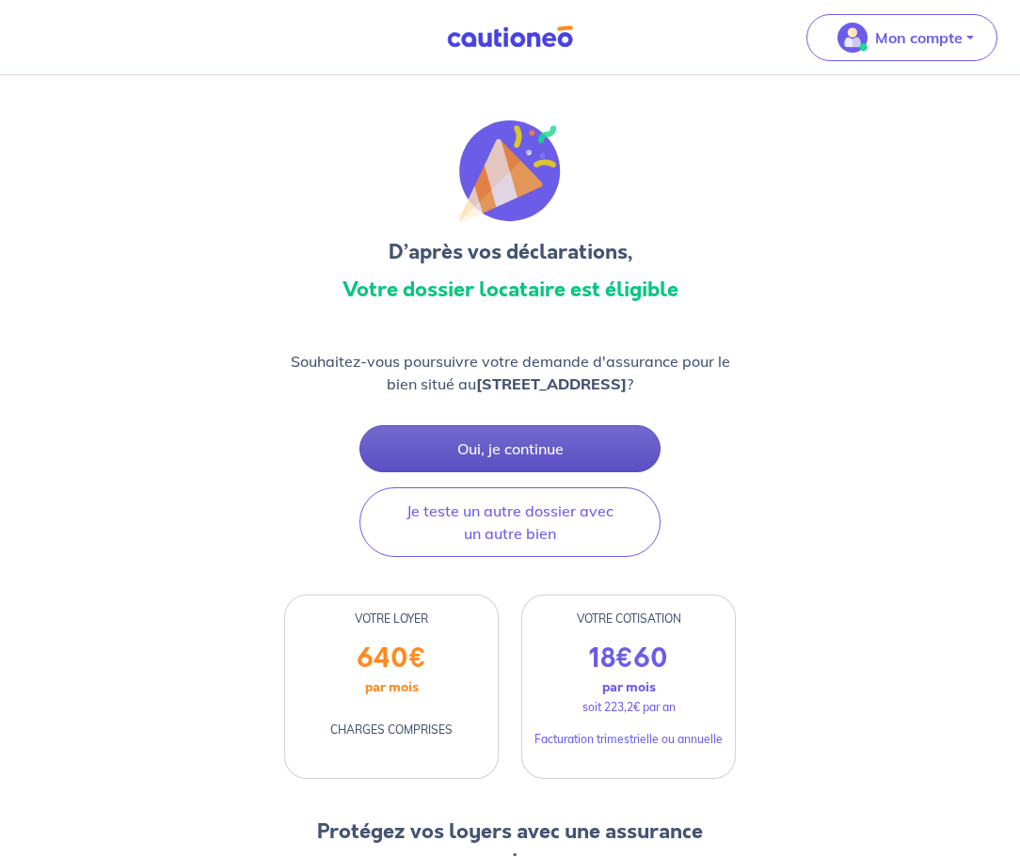
click at [539, 450] on button "Oui, je continue" at bounding box center [510, 448] width 301 height 47
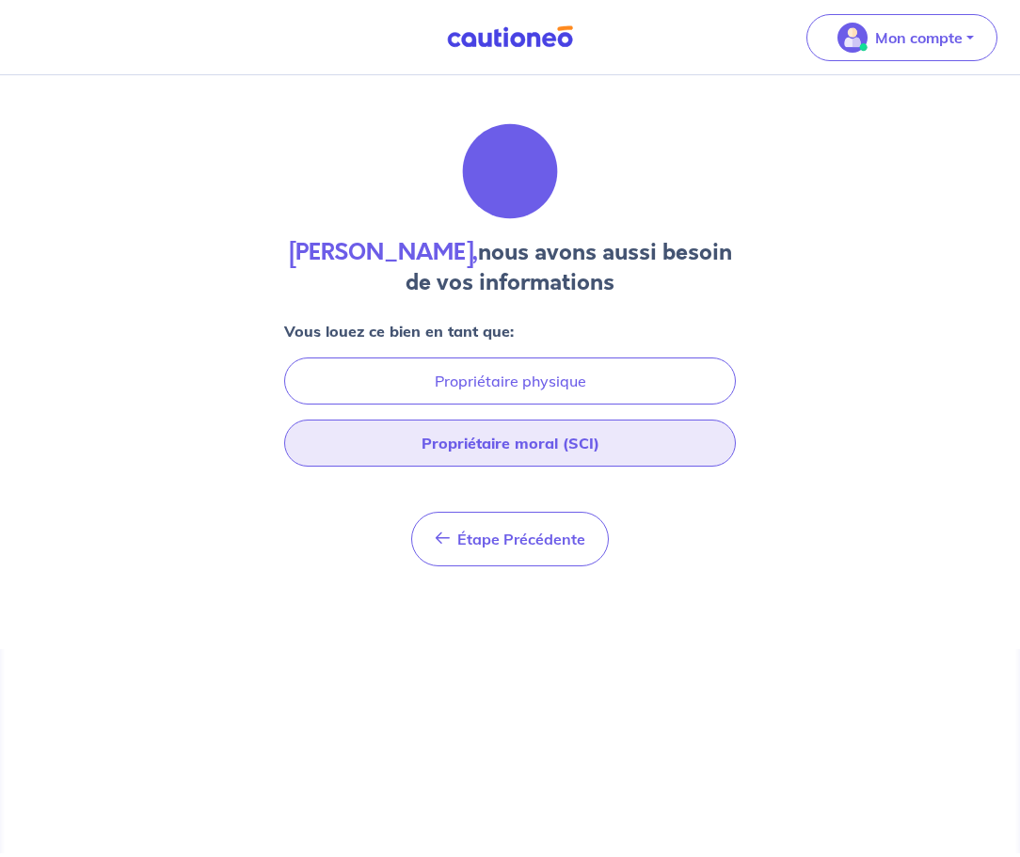
click at [539, 450] on button "Propriétaire moral (SCI)" at bounding box center [510, 443] width 452 height 47
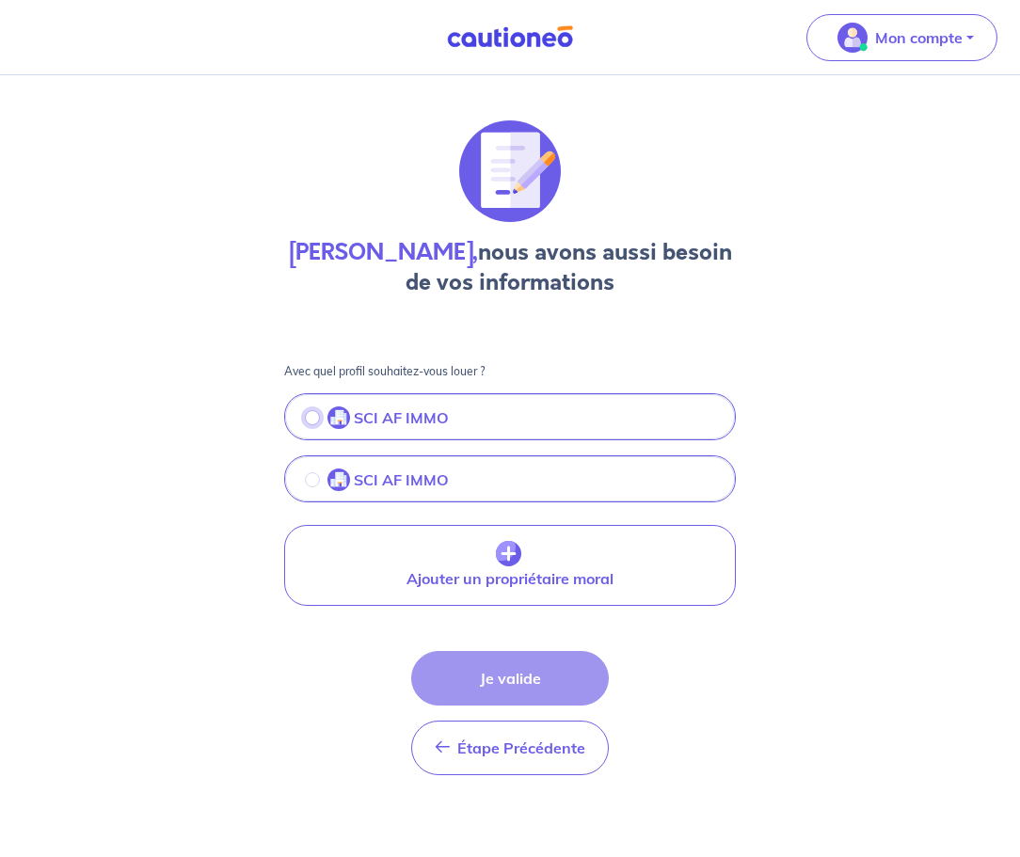
click at [315, 416] on input "radio" at bounding box center [312, 417] width 15 height 15
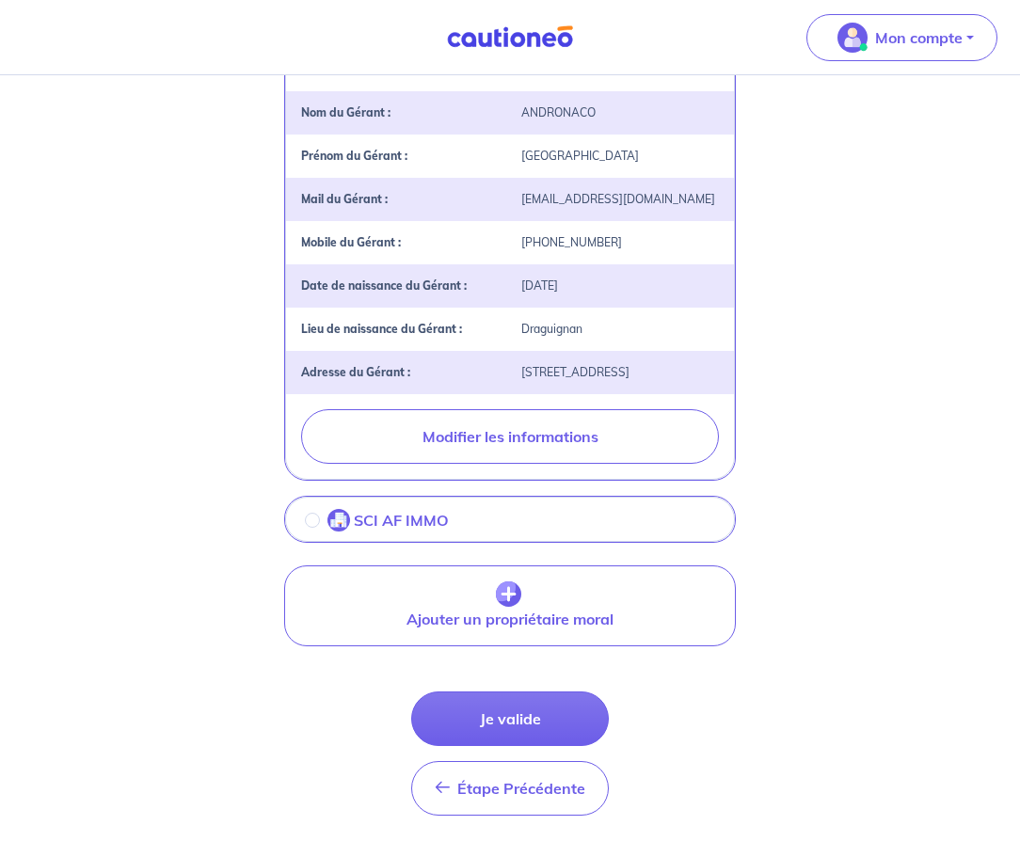
scroll to position [438, 0]
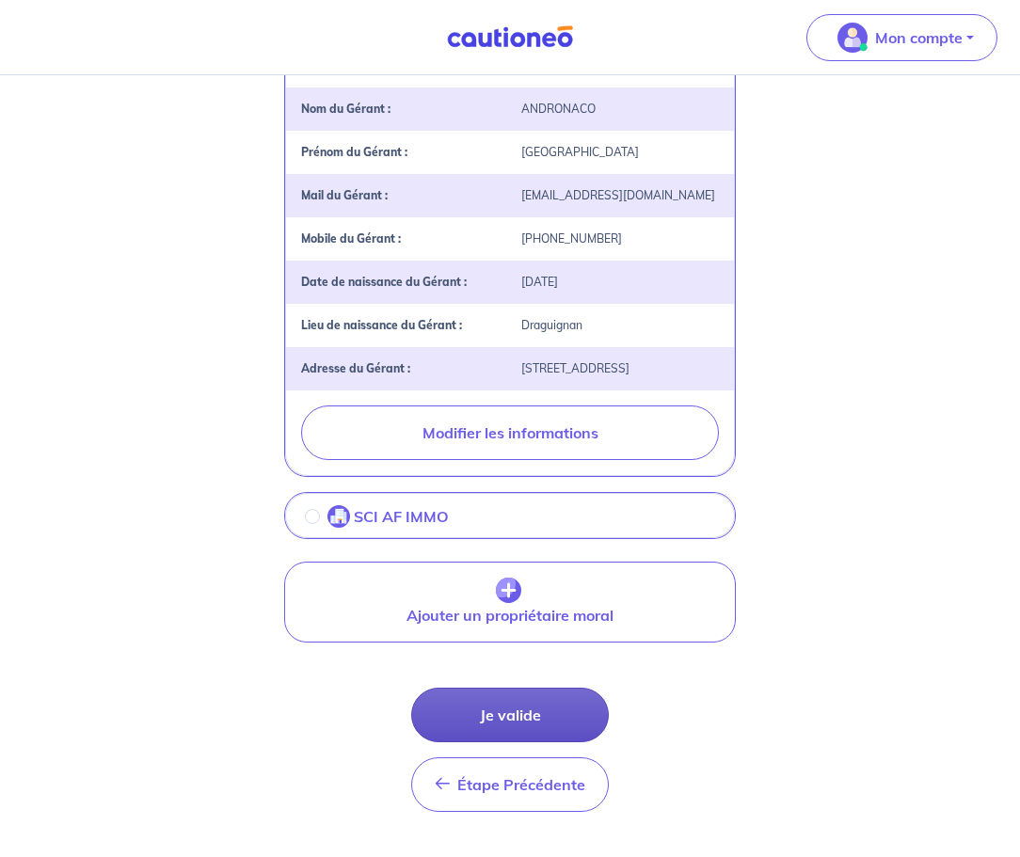
click at [507, 734] on button "Je valide" at bounding box center [510, 715] width 198 height 55
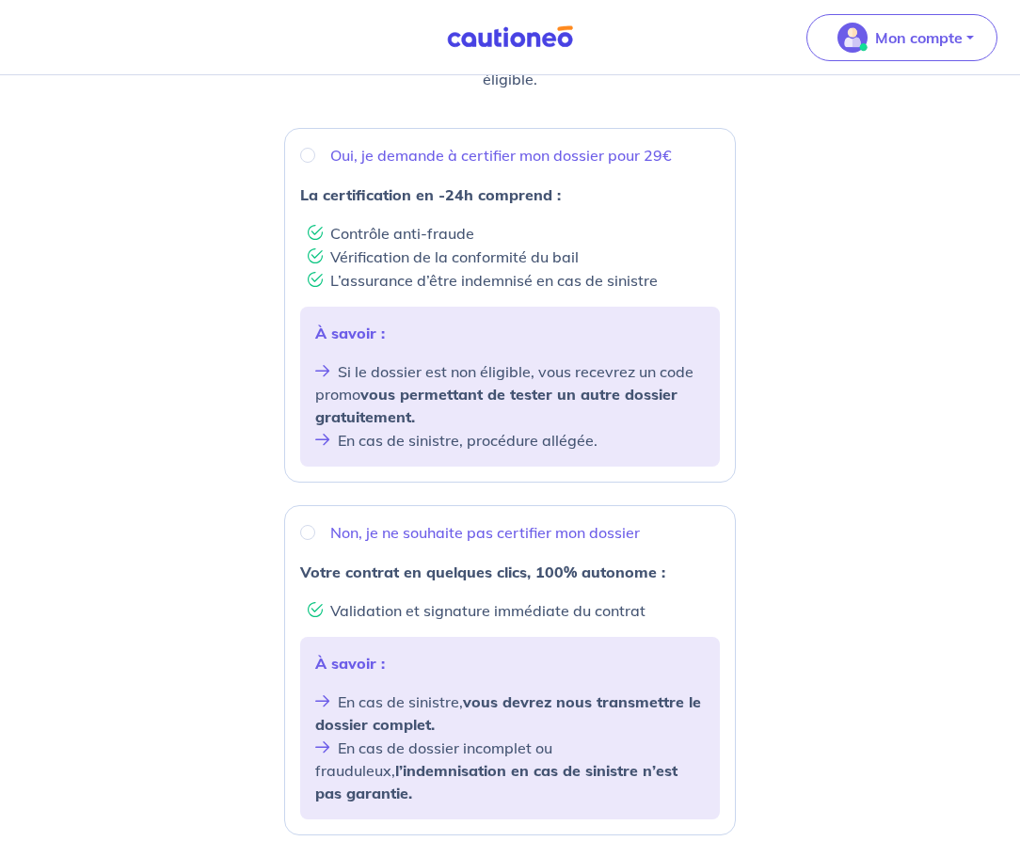
scroll to position [278, 0]
